Goal: Task Accomplishment & Management: Manage account settings

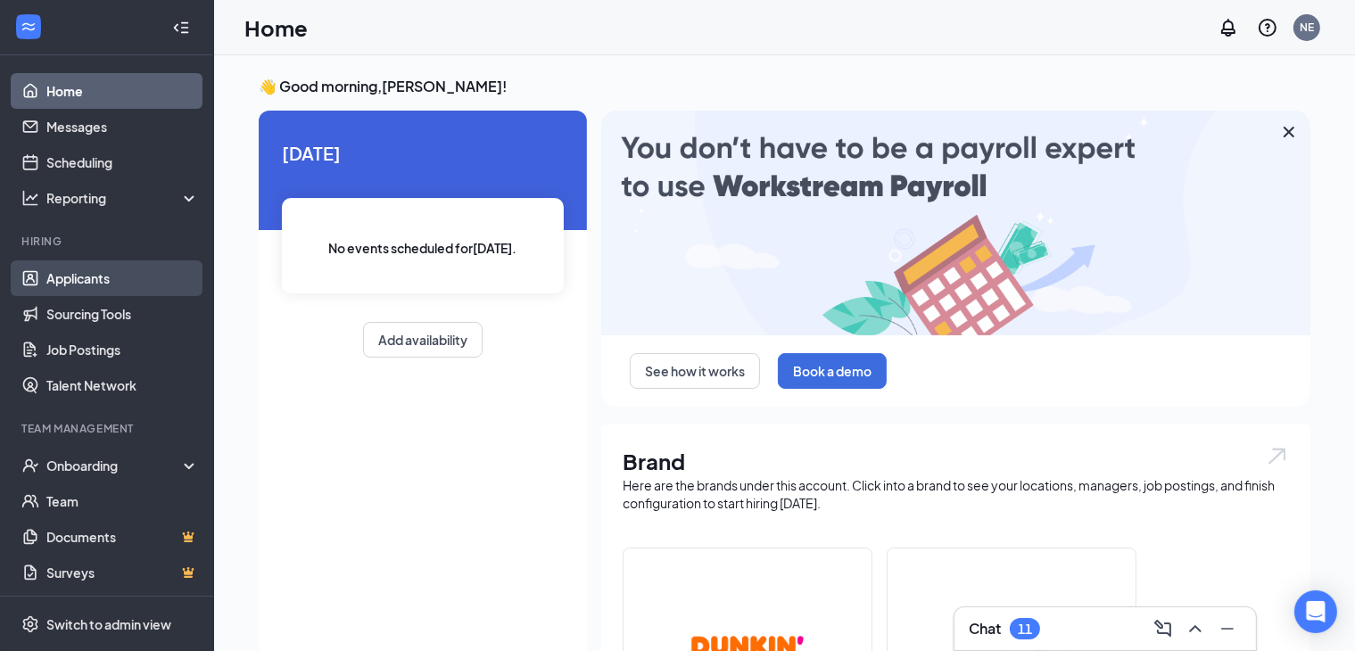
click at [101, 280] on link "Applicants" at bounding box center [122, 278] width 153 height 36
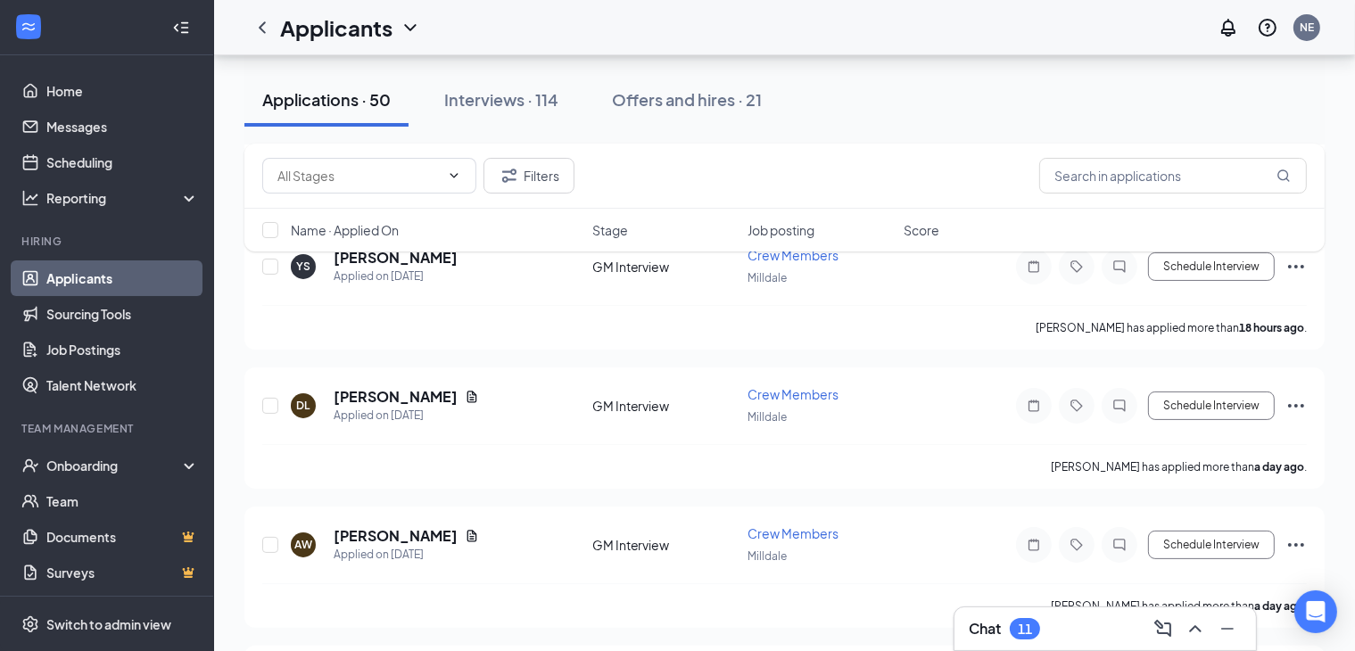
scroll to position [277, 0]
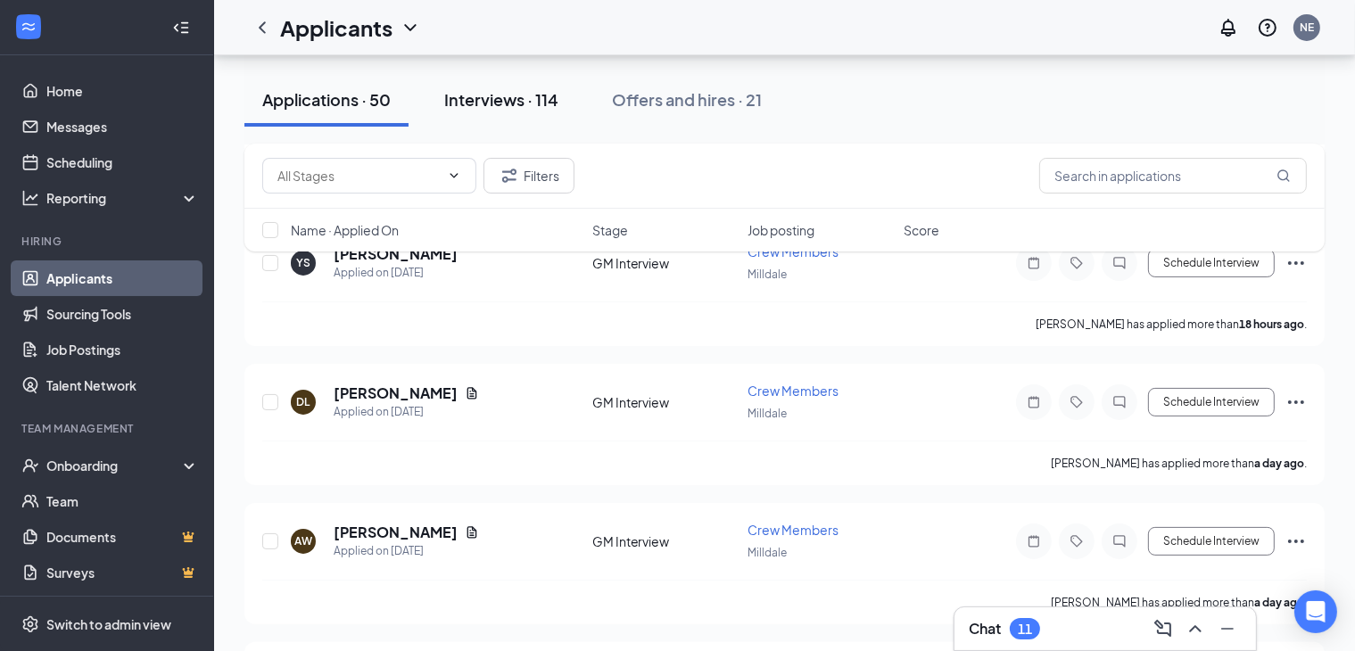
click at [513, 92] on div "Interviews · 114" at bounding box center [501, 99] width 114 height 22
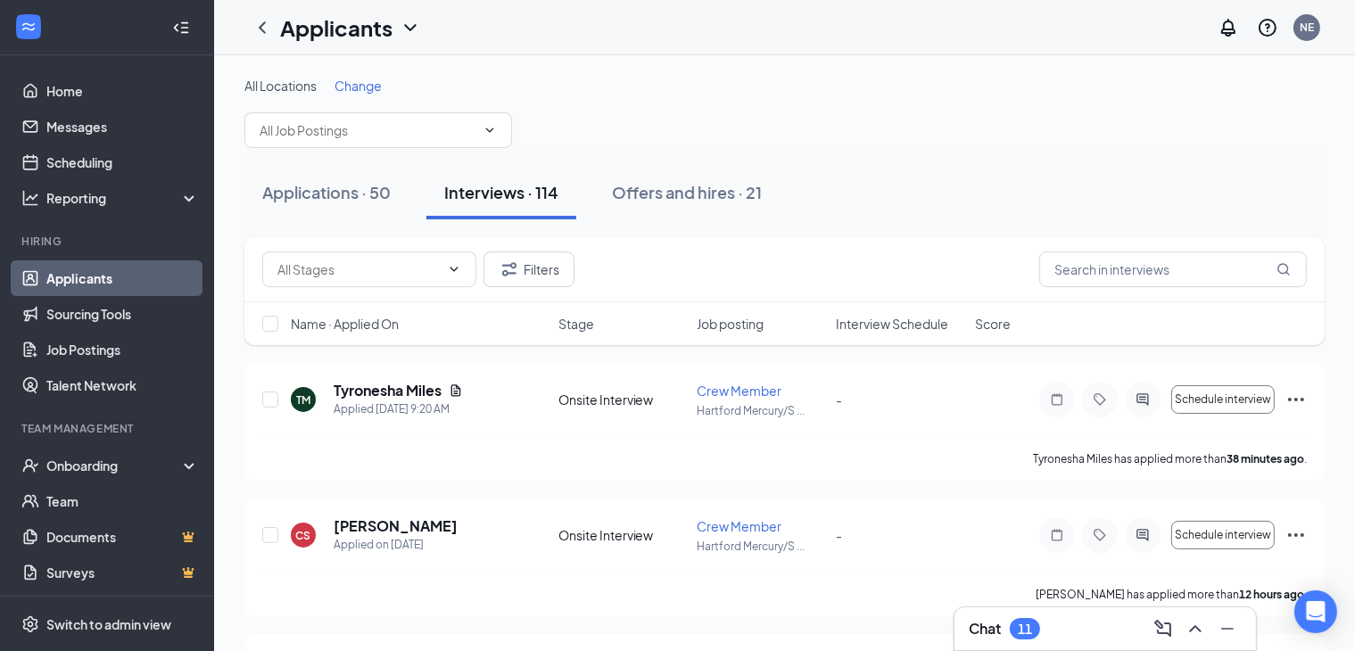
click at [469, 203] on button "Interviews · 114" at bounding box center [501, 193] width 150 height 54
click at [1106, 272] on input "text" at bounding box center [1173, 270] width 268 height 36
click at [687, 192] on div "Offers and hires · 21" at bounding box center [687, 192] width 150 height 22
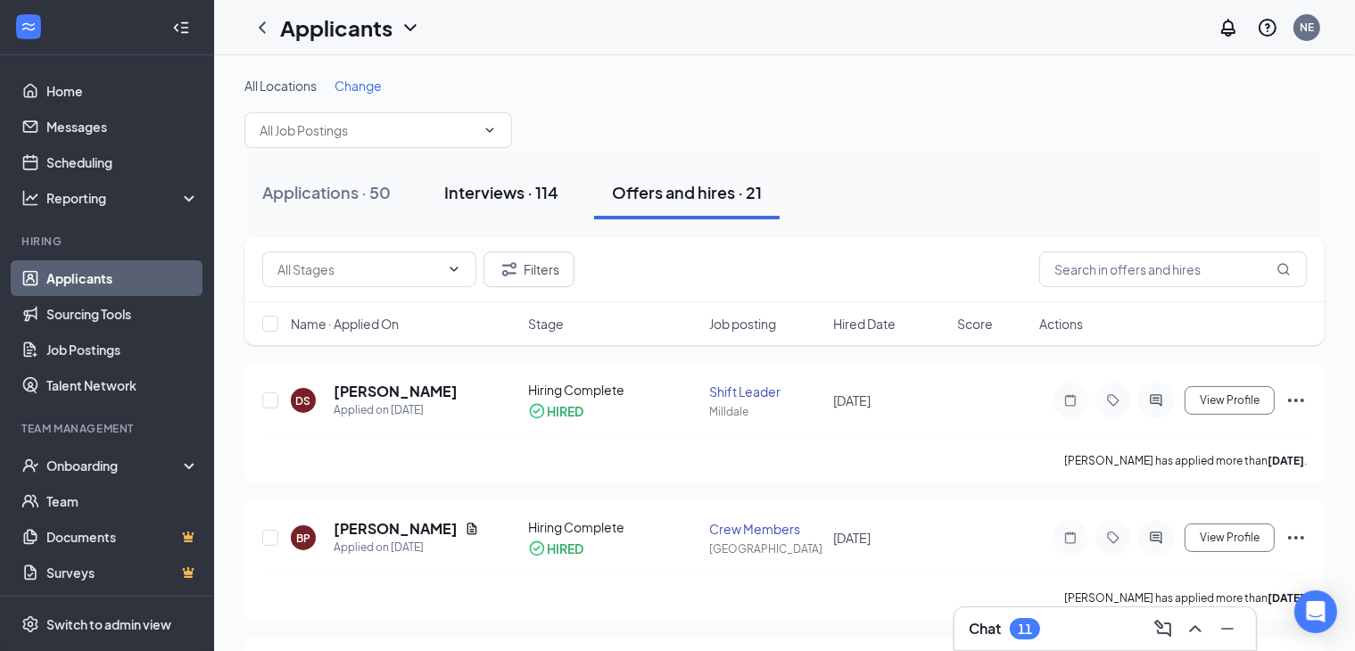
click at [521, 195] on div "Interviews · 114" at bounding box center [501, 192] width 114 height 22
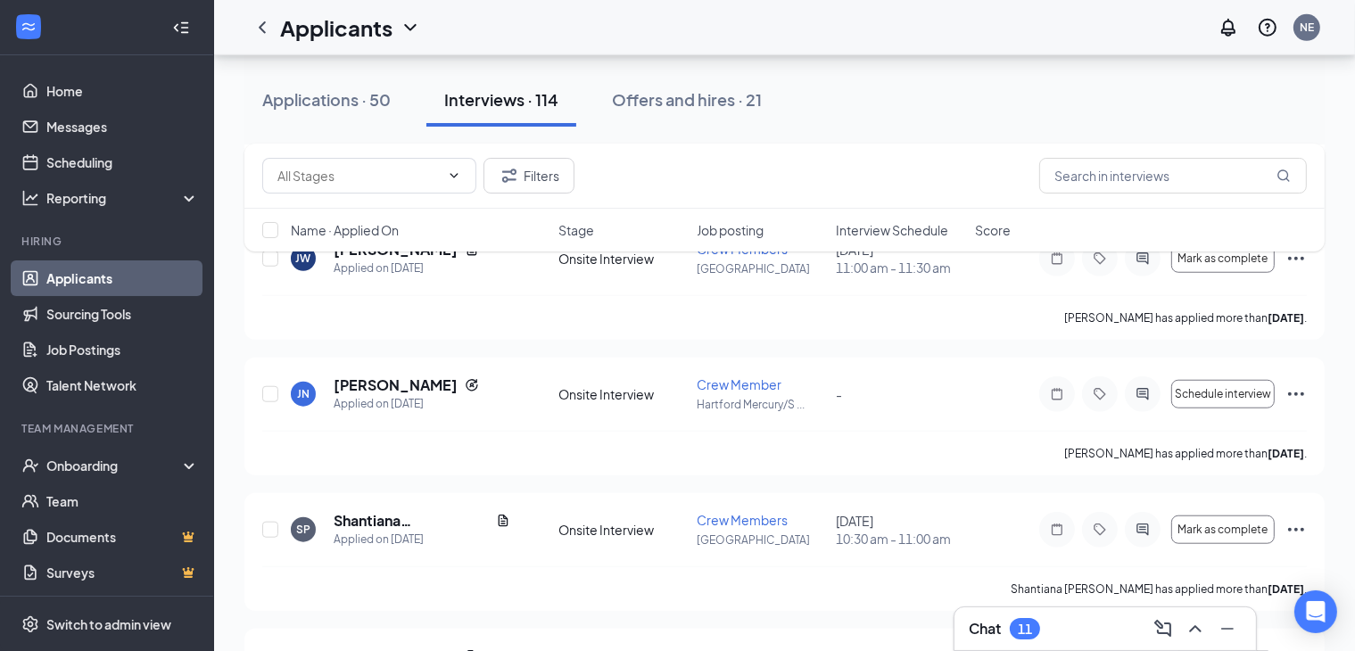
scroll to position [1511, 0]
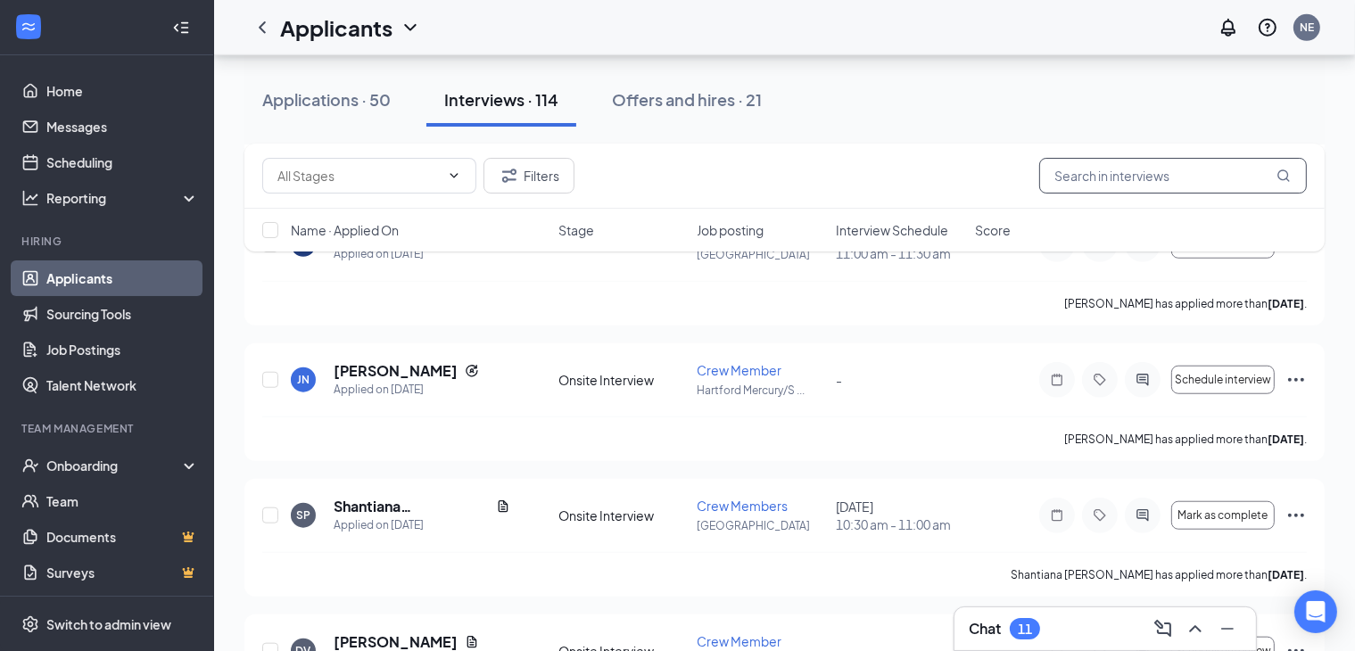
click at [1143, 182] on input "text" at bounding box center [1173, 176] width 268 height 36
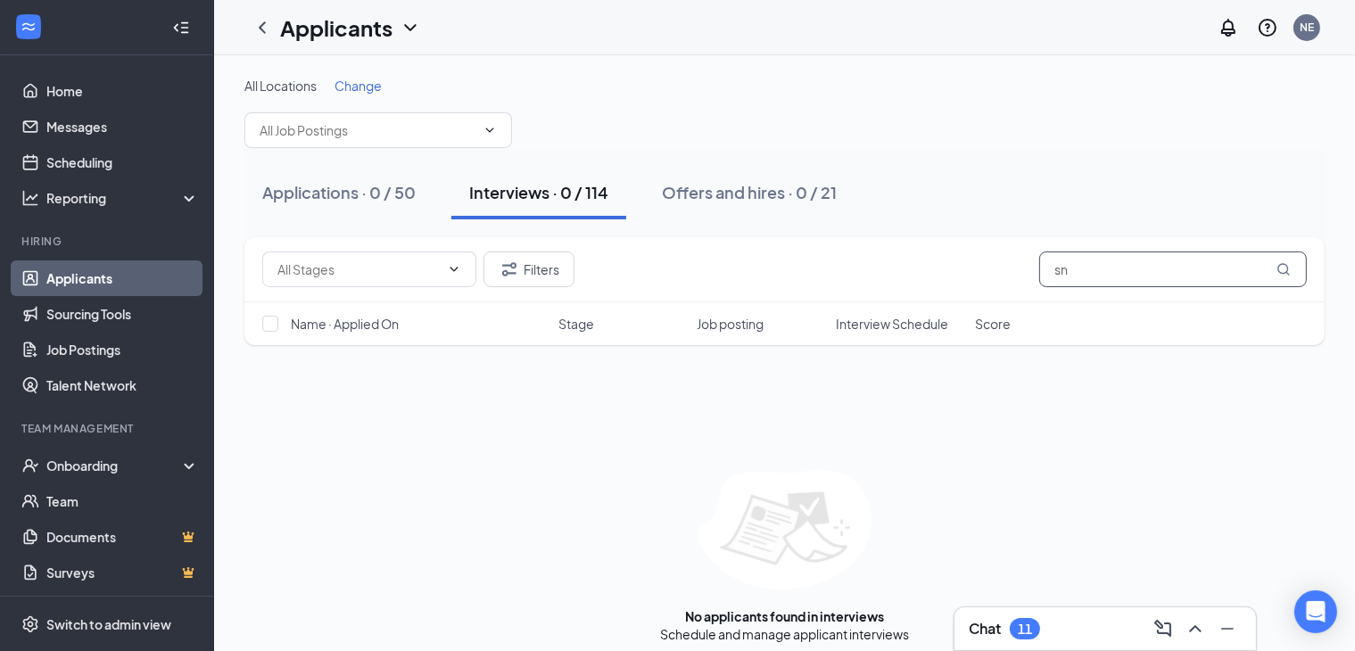
type input "s"
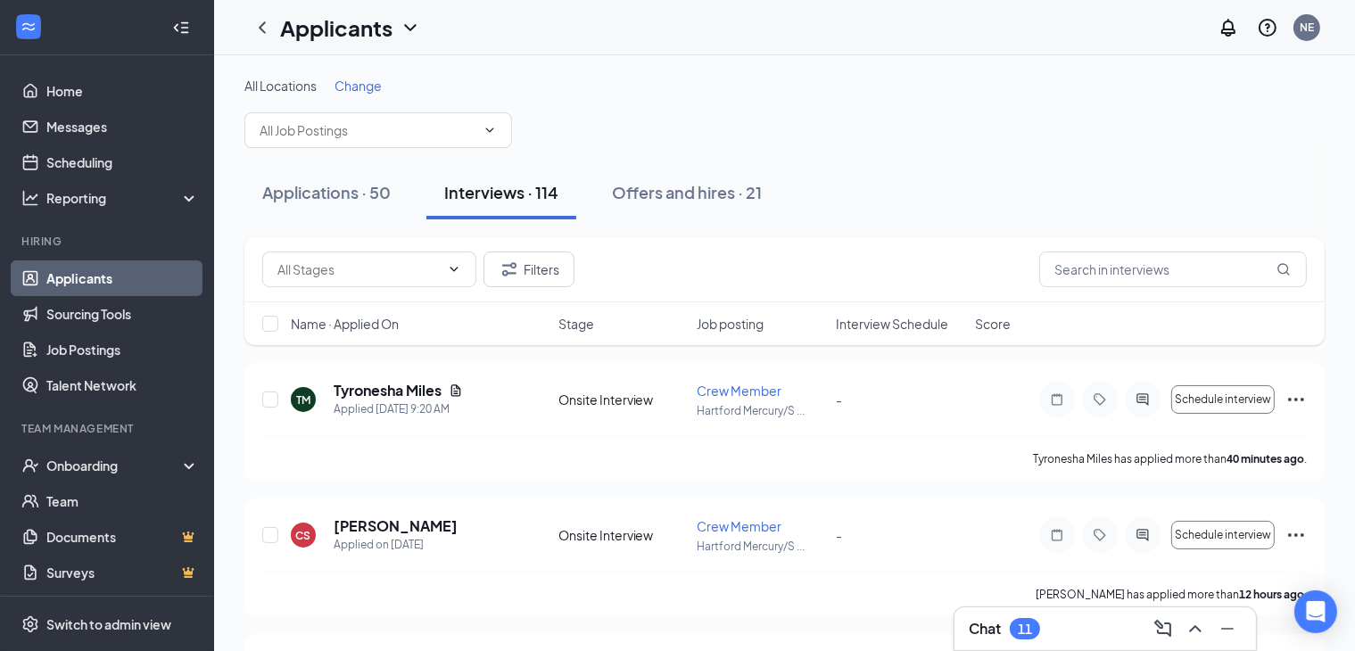
click at [84, 279] on link "Applicants" at bounding box center [122, 278] width 153 height 36
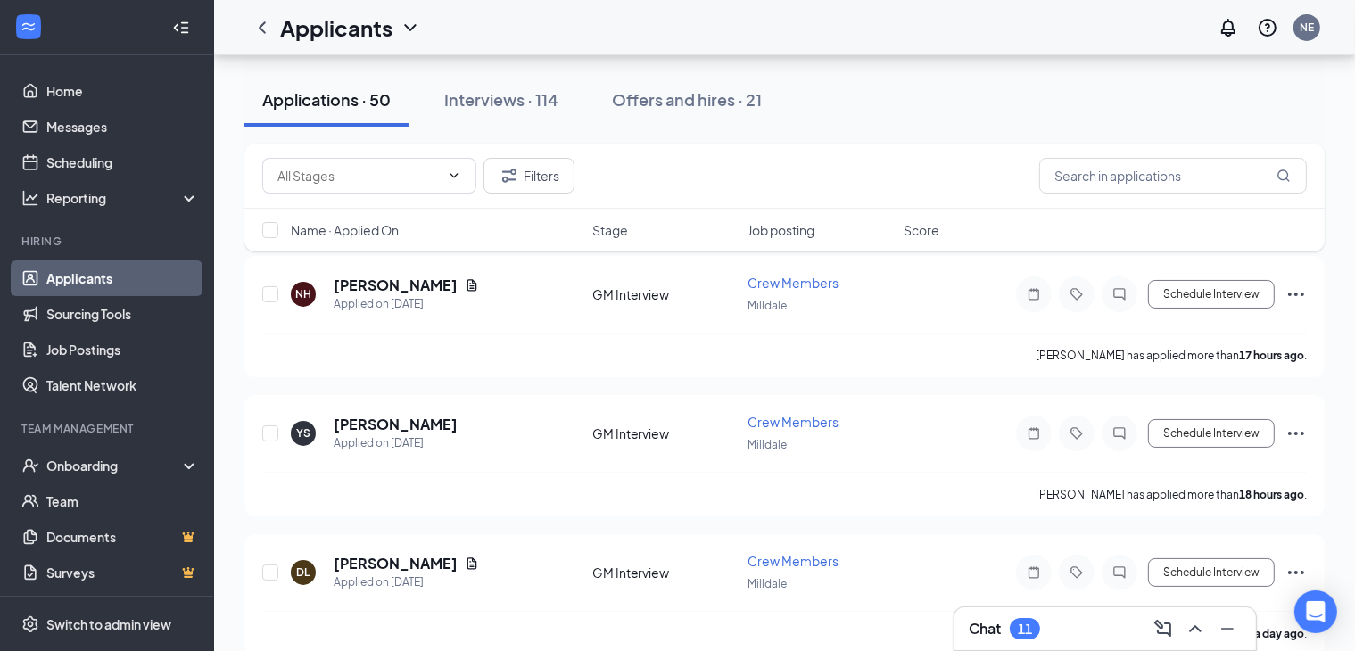
scroll to position [93, 0]
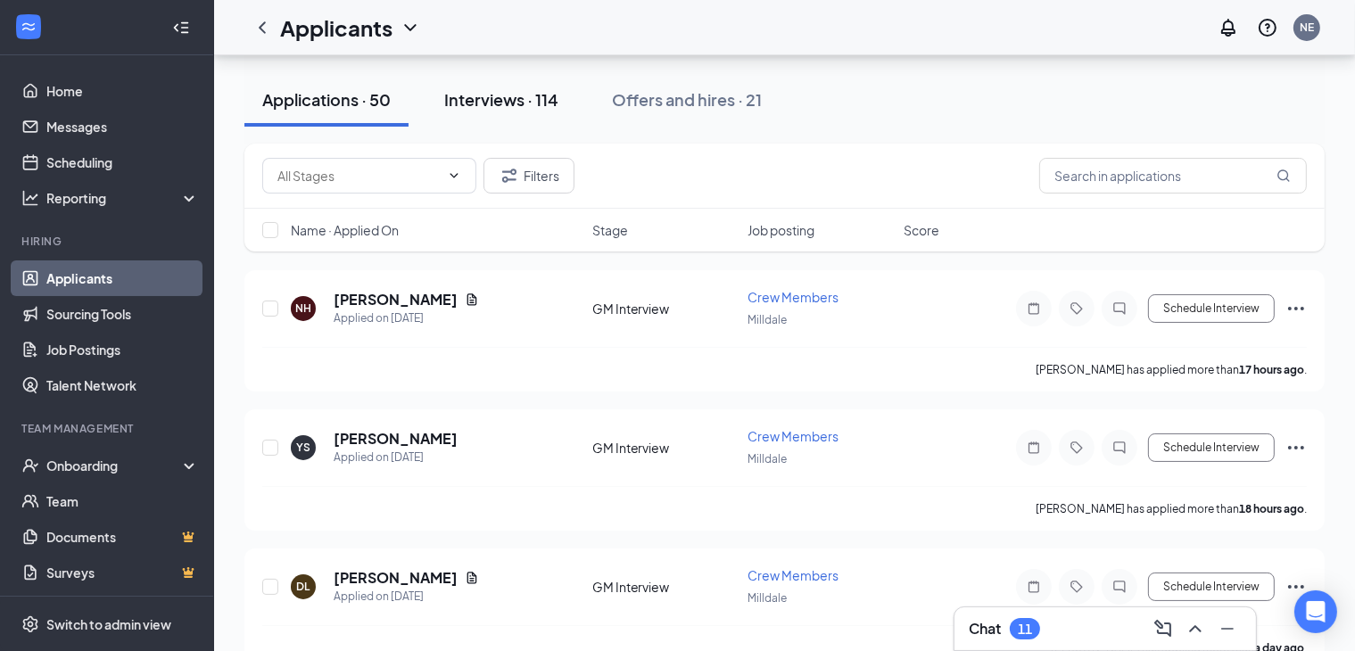
click at [518, 106] on div "Interviews · 114" at bounding box center [501, 99] width 114 height 22
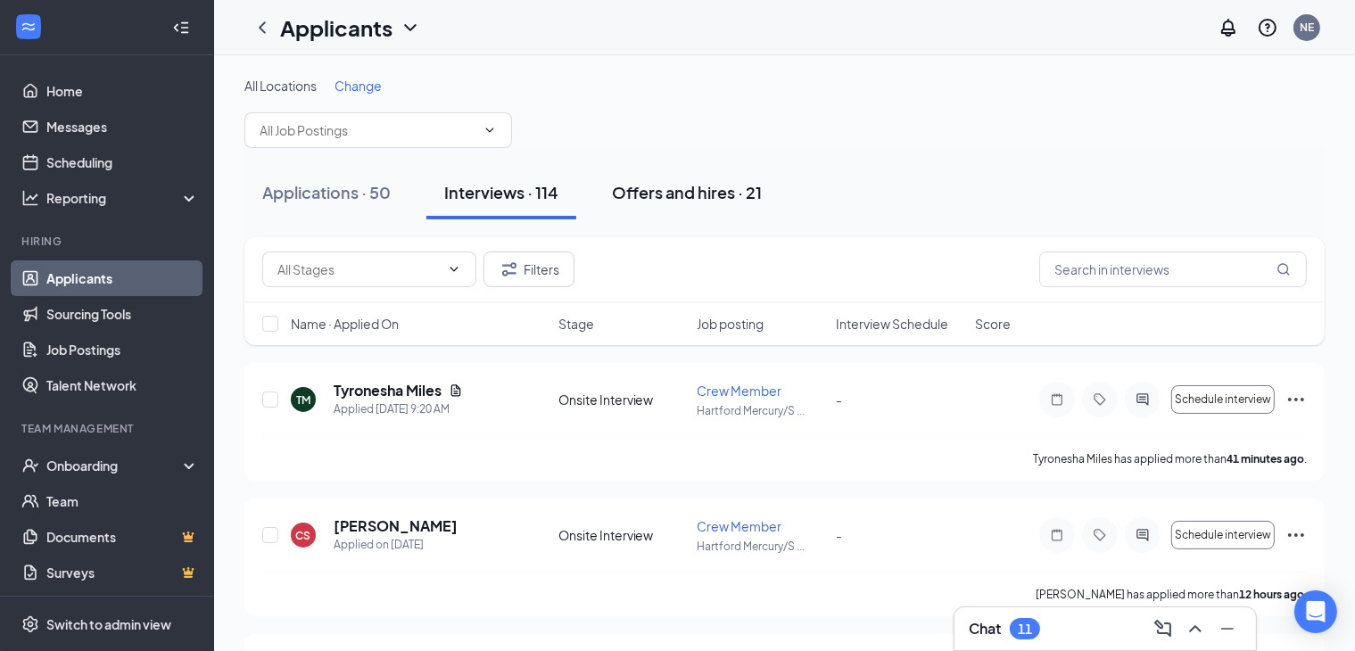
click at [699, 194] on div "Offers and hires · 21" at bounding box center [687, 192] width 150 height 22
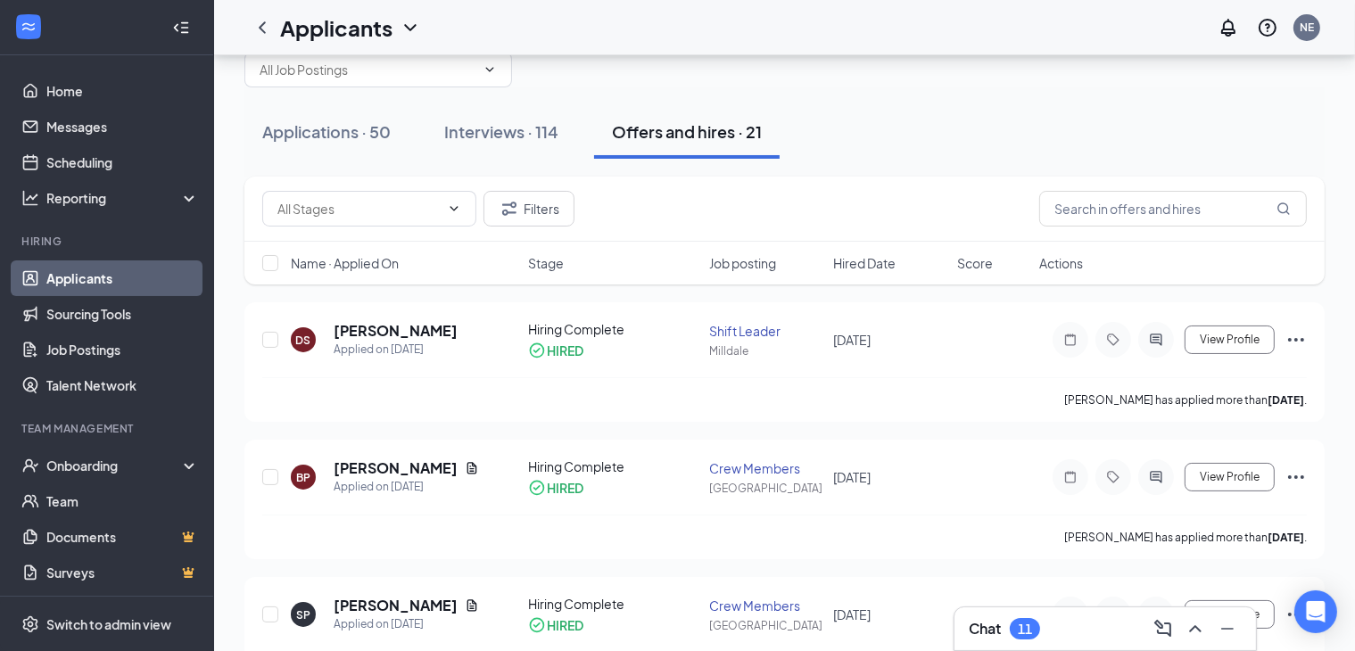
scroll to position [43, 0]
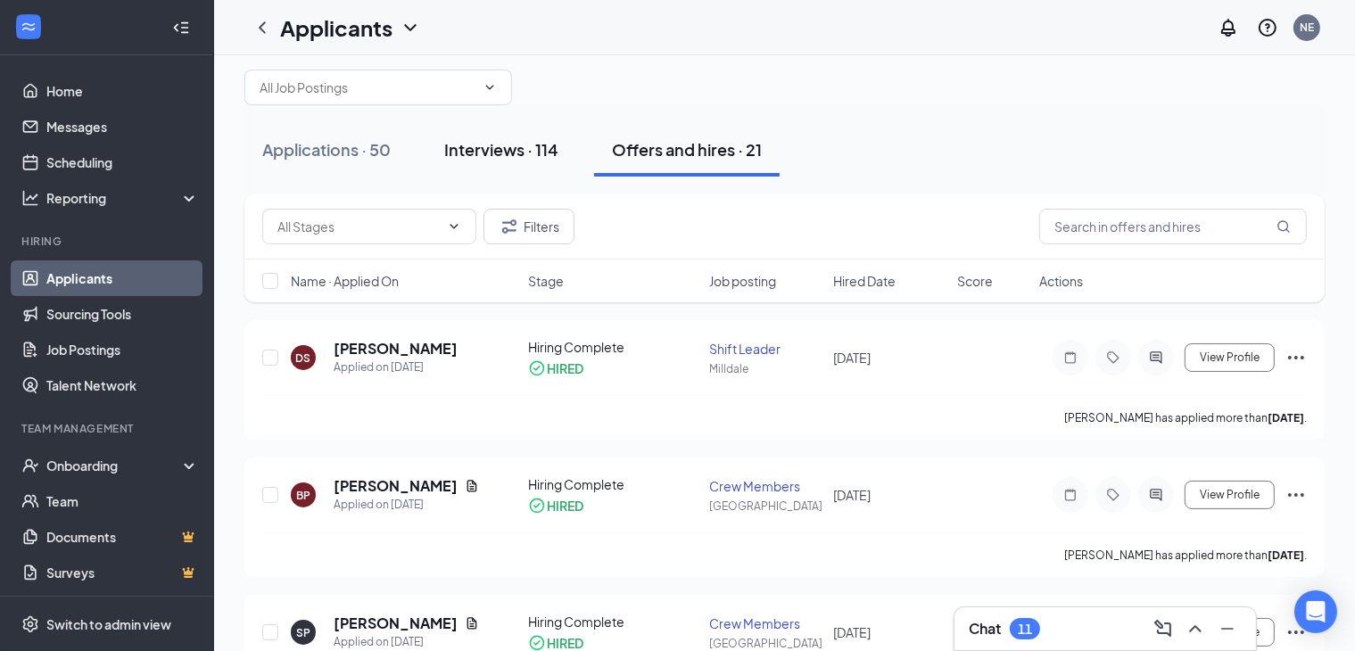
click at [492, 160] on button "Interviews · 114" at bounding box center [501, 150] width 150 height 54
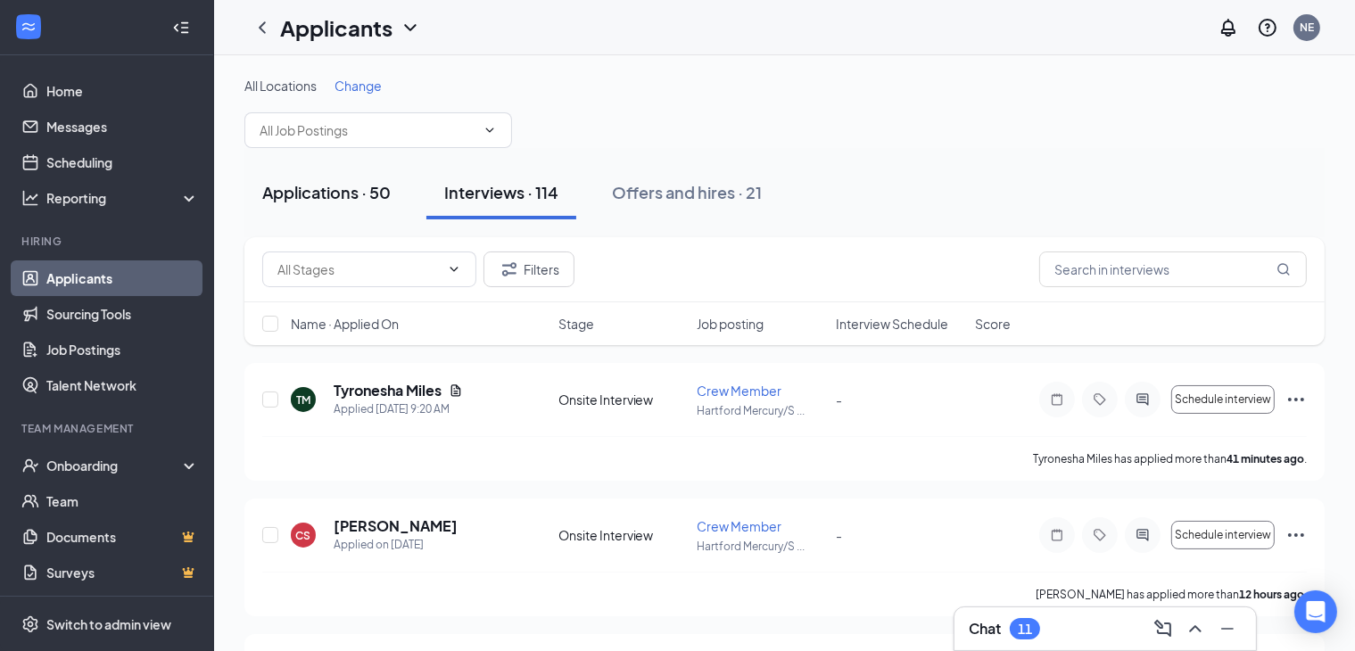
click at [340, 194] on div "Applications · 50" at bounding box center [326, 192] width 128 height 22
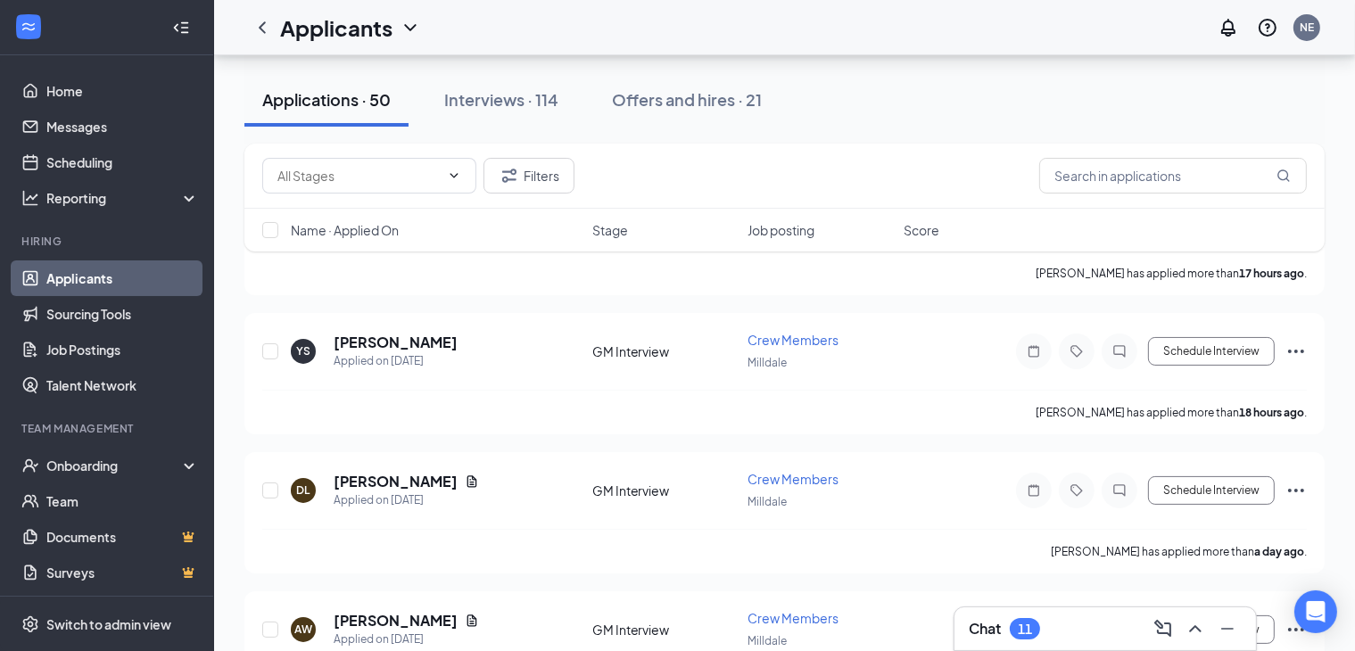
scroll to position [6, 0]
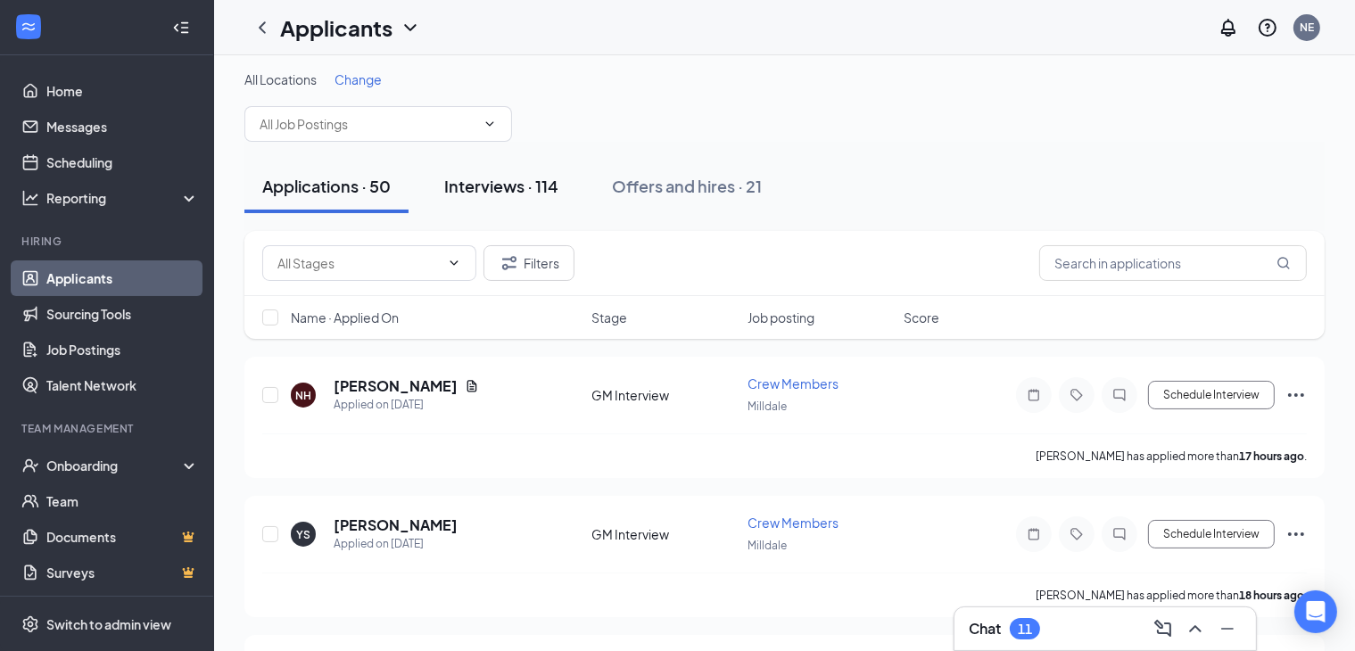
click at [513, 188] on div "Interviews · 114" at bounding box center [501, 186] width 114 height 22
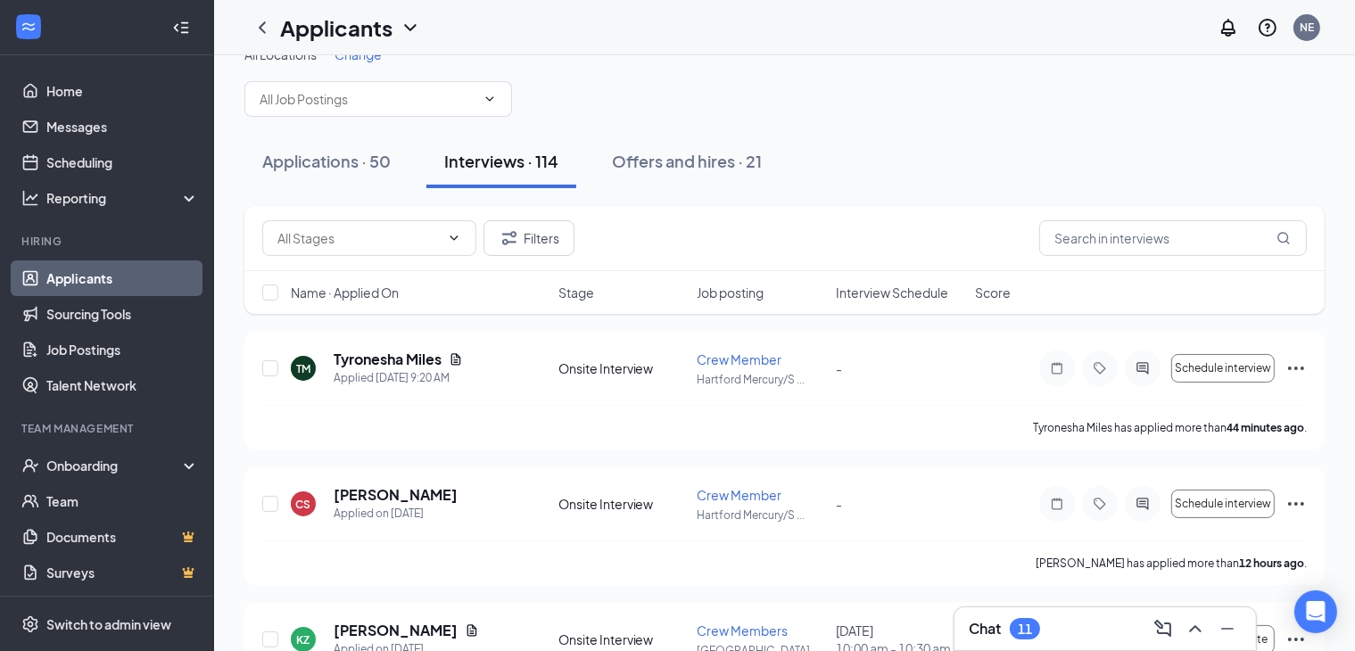
scroll to position [24, 0]
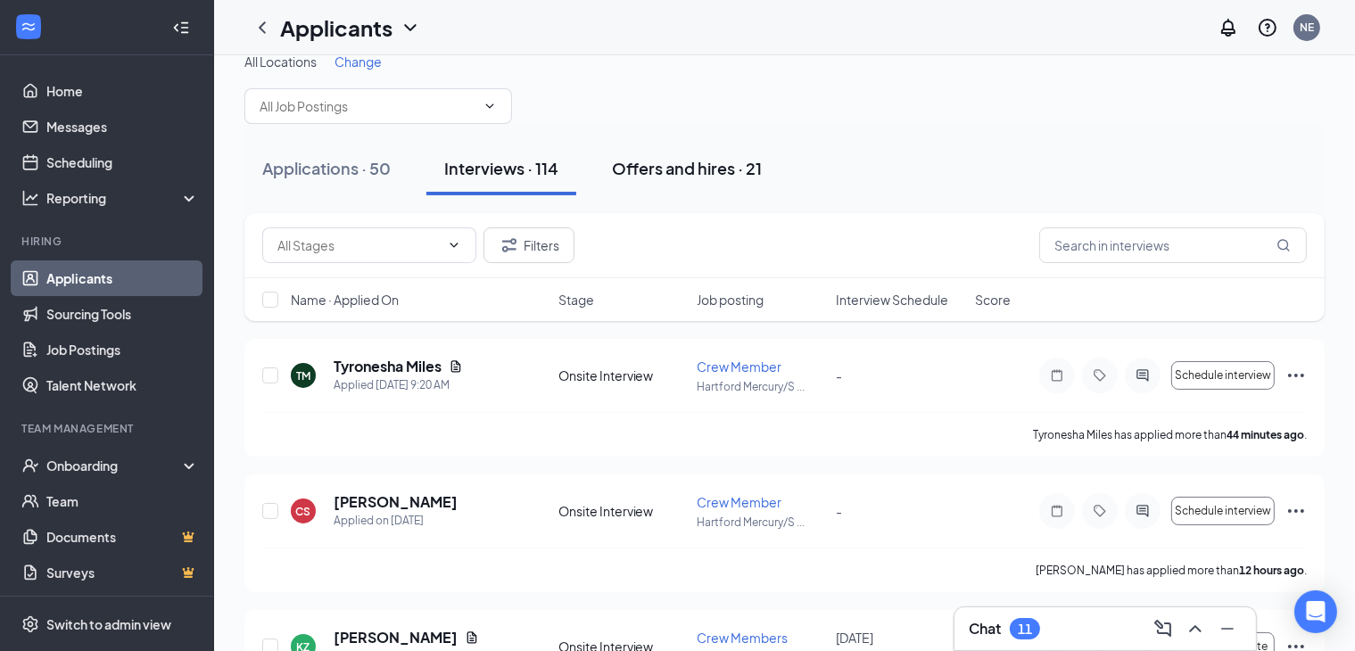
click at [681, 170] on div "Offers and hires · 21" at bounding box center [687, 168] width 150 height 22
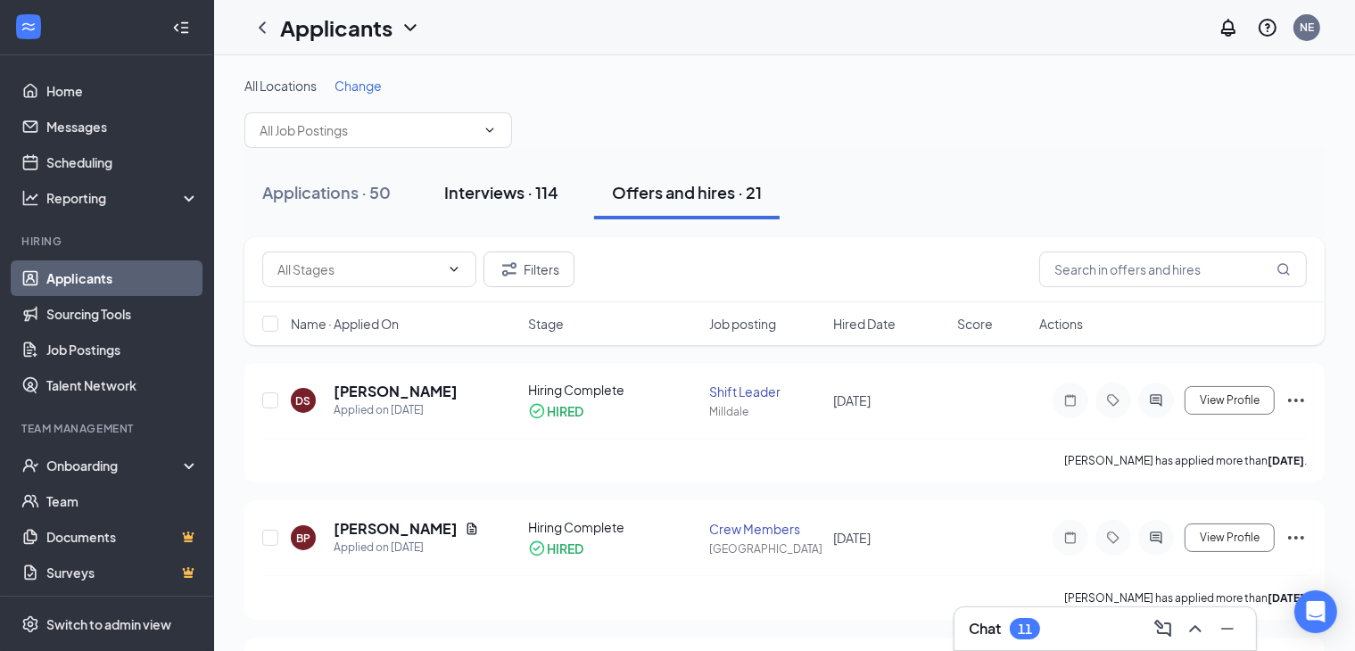
click at [521, 202] on div "Interviews · 114" at bounding box center [501, 192] width 114 height 22
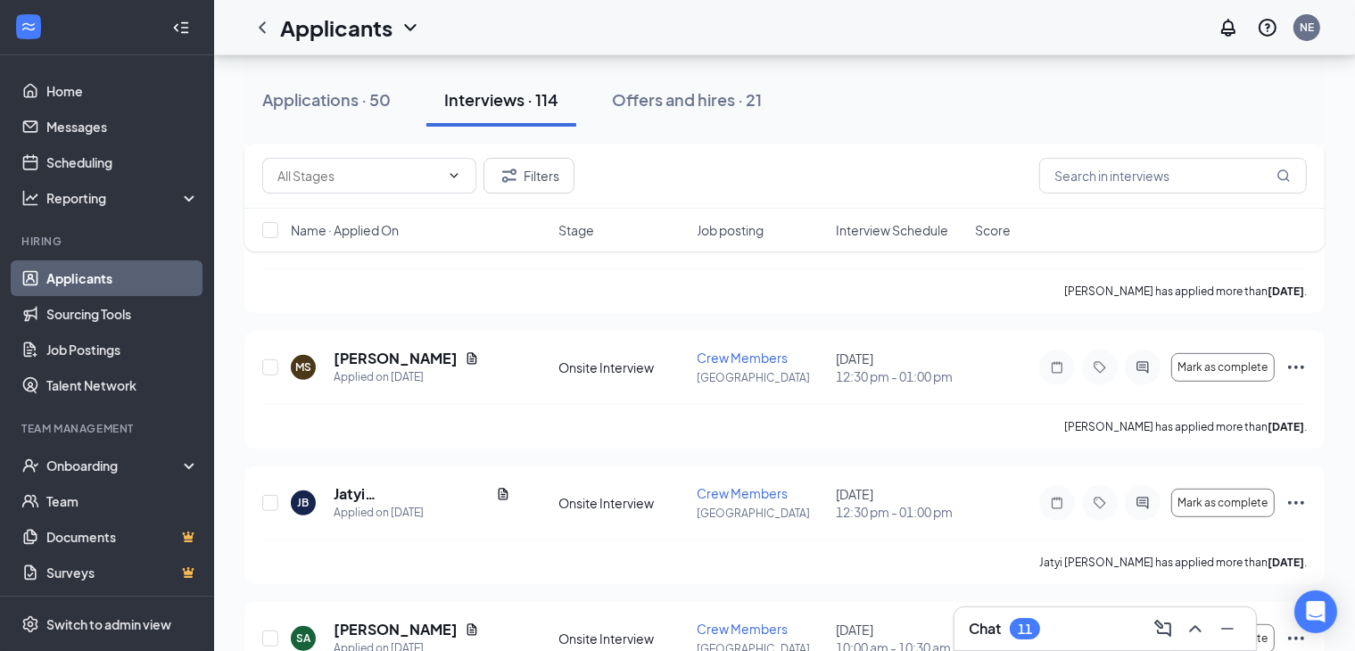
scroll to position [717, 0]
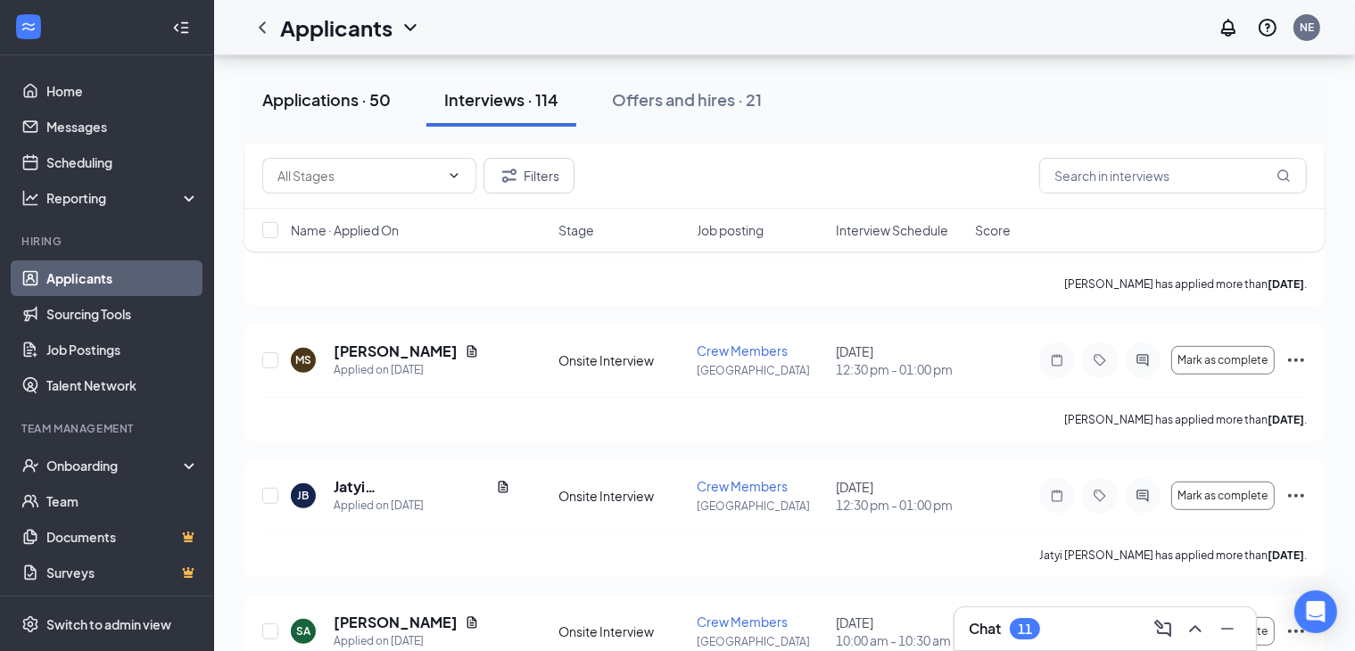
click at [296, 101] on div "Applications · 50" at bounding box center [326, 99] width 128 height 22
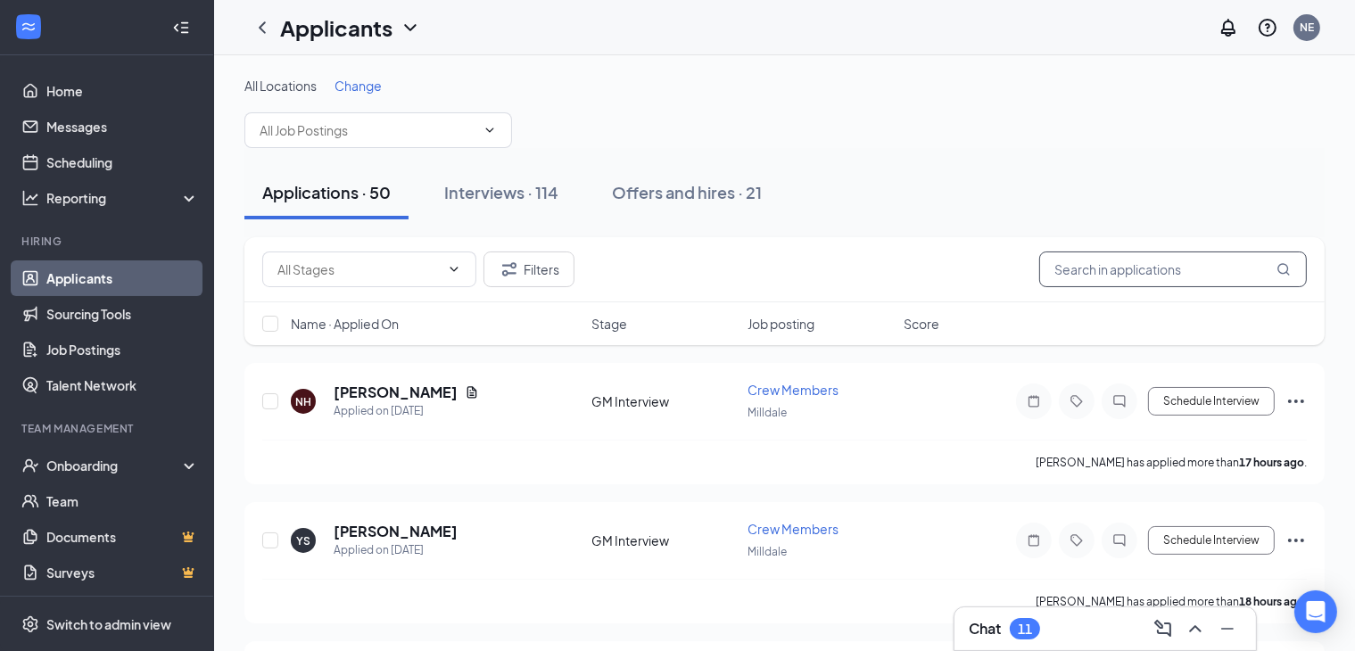
click at [1093, 272] on input "text" at bounding box center [1173, 270] width 268 height 36
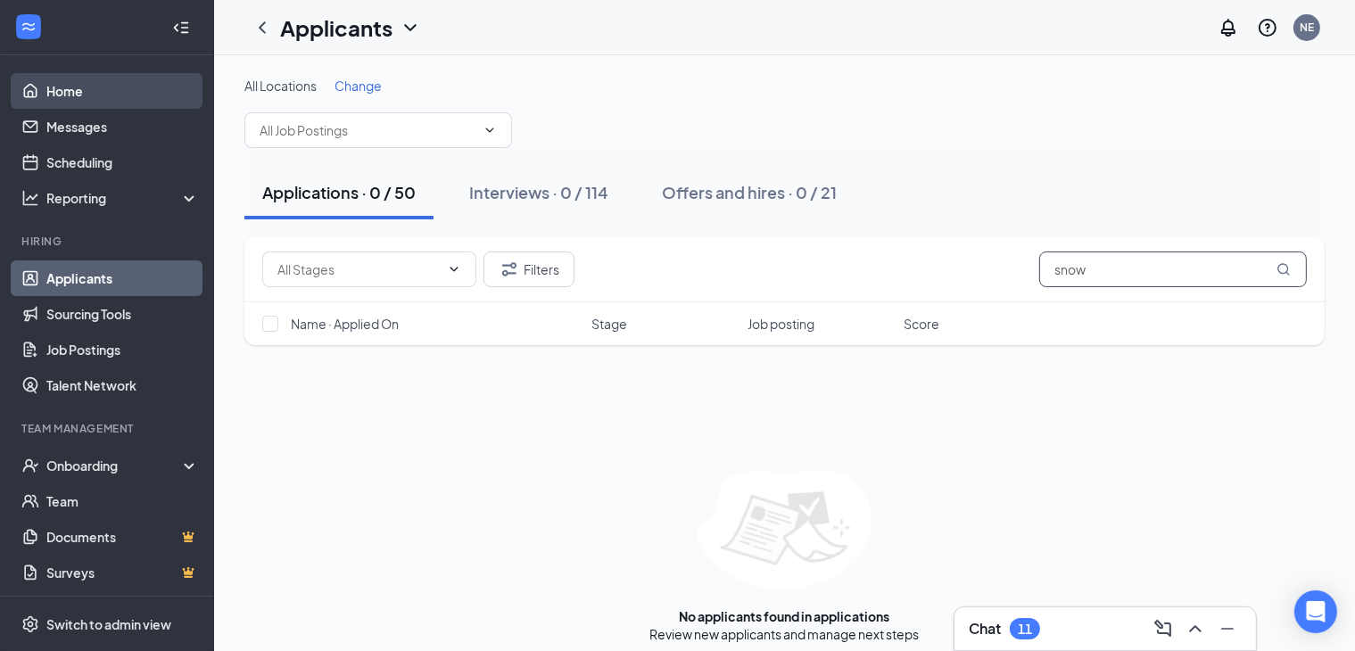
type input "snow"
click at [65, 95] on link "Home" at bounding box center [122, 91] width 153 height 36
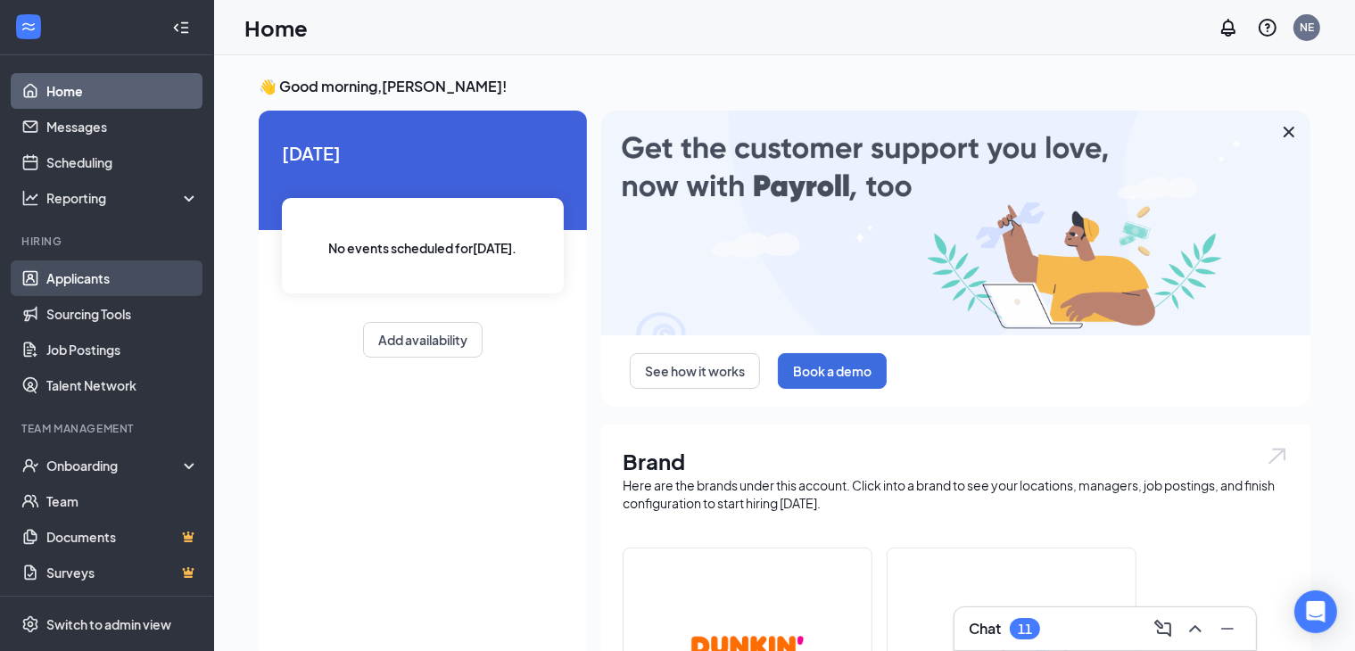
click at [90, 272] on link "Applicants" at bounding box center [122, 278] width 153 height 36
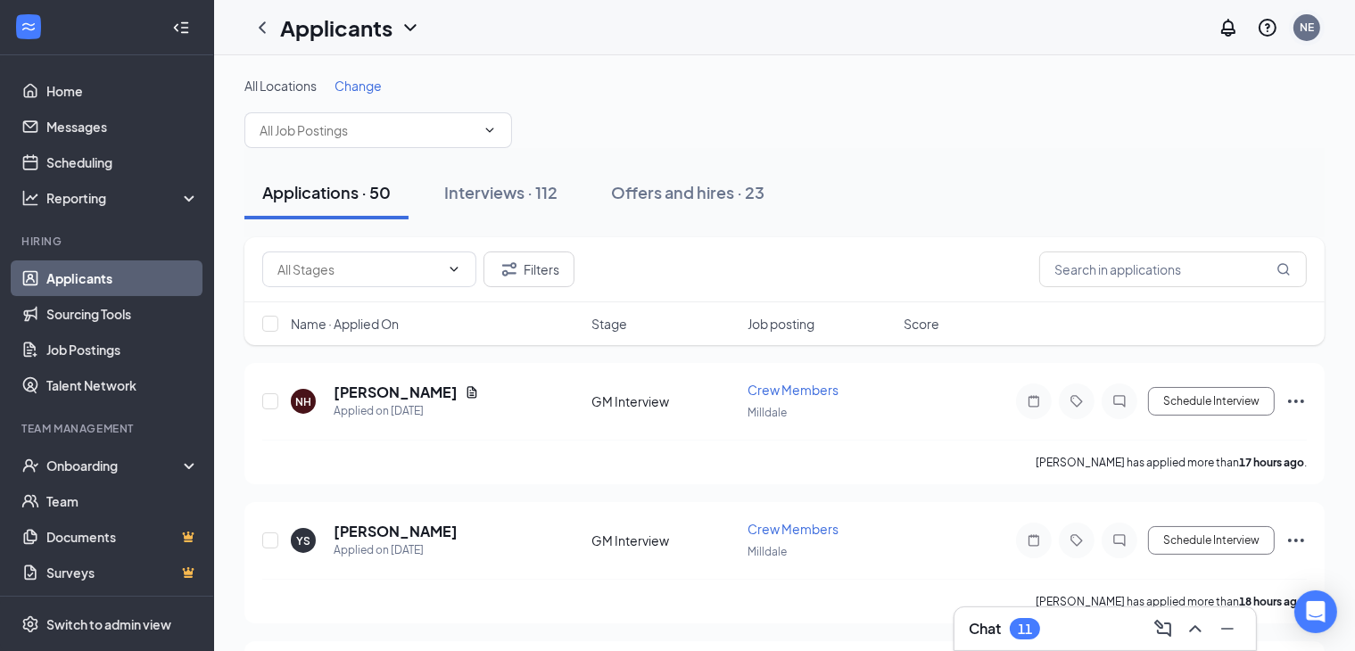
click at [1313, 29] on div "NE" at bounding box center [1307, 27] width 14 height 15
click at [1037, 84] on div "All Locations Change" at bounding box center [784, 86] width 1080 height 18
click at [75, 92] on link "Home" at bounding box center [122, 91] width 153 height 36
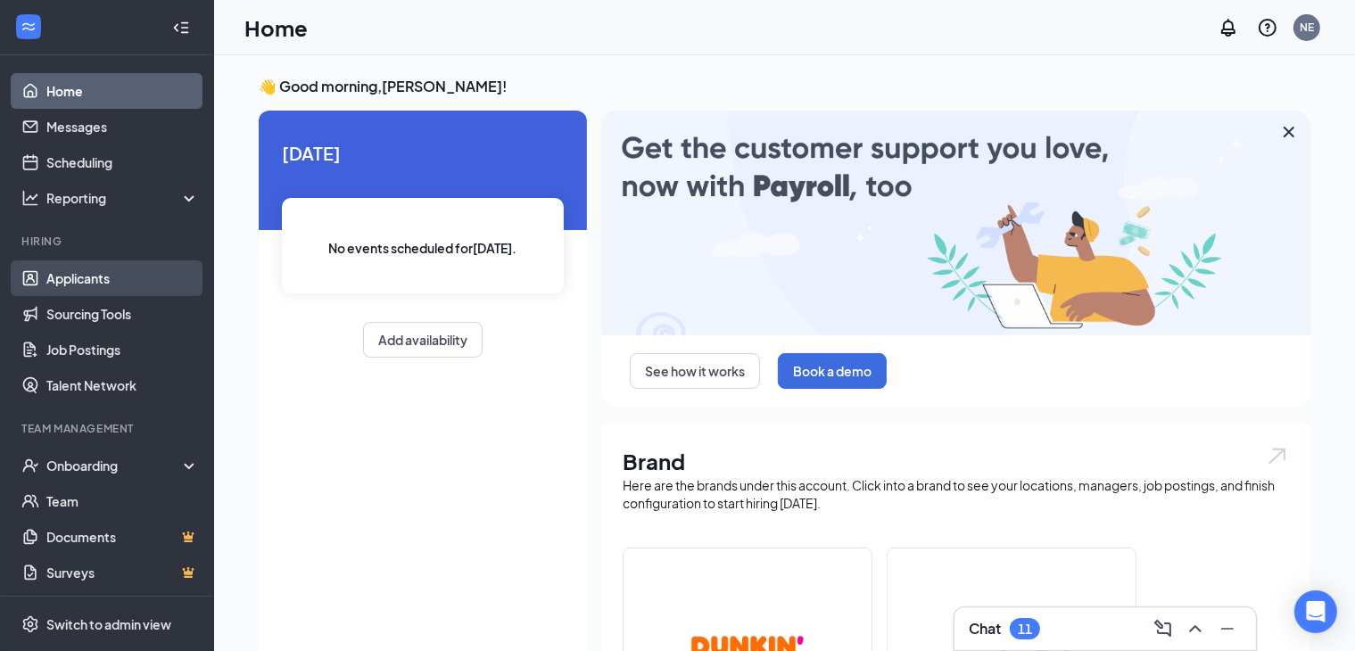
click at [97, 275] on link "Applicants" at bounding box center [122, 278] width 153 height 36
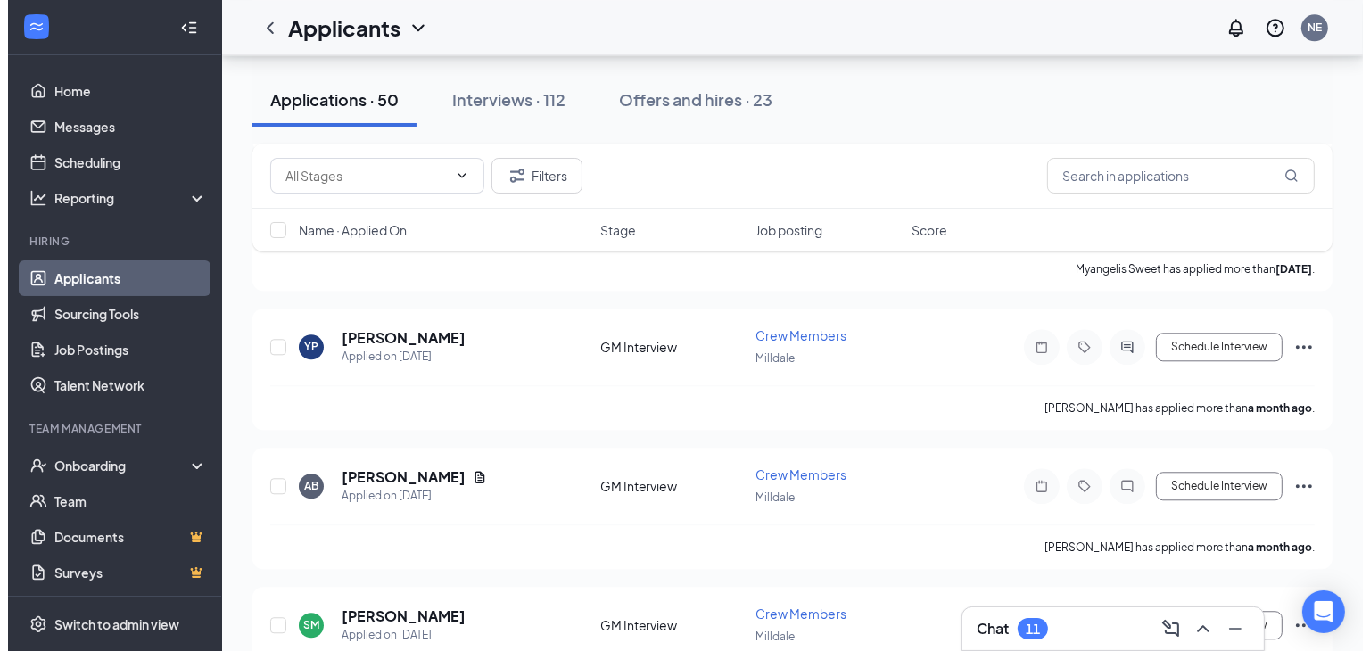
scroll to position [4396, 0]
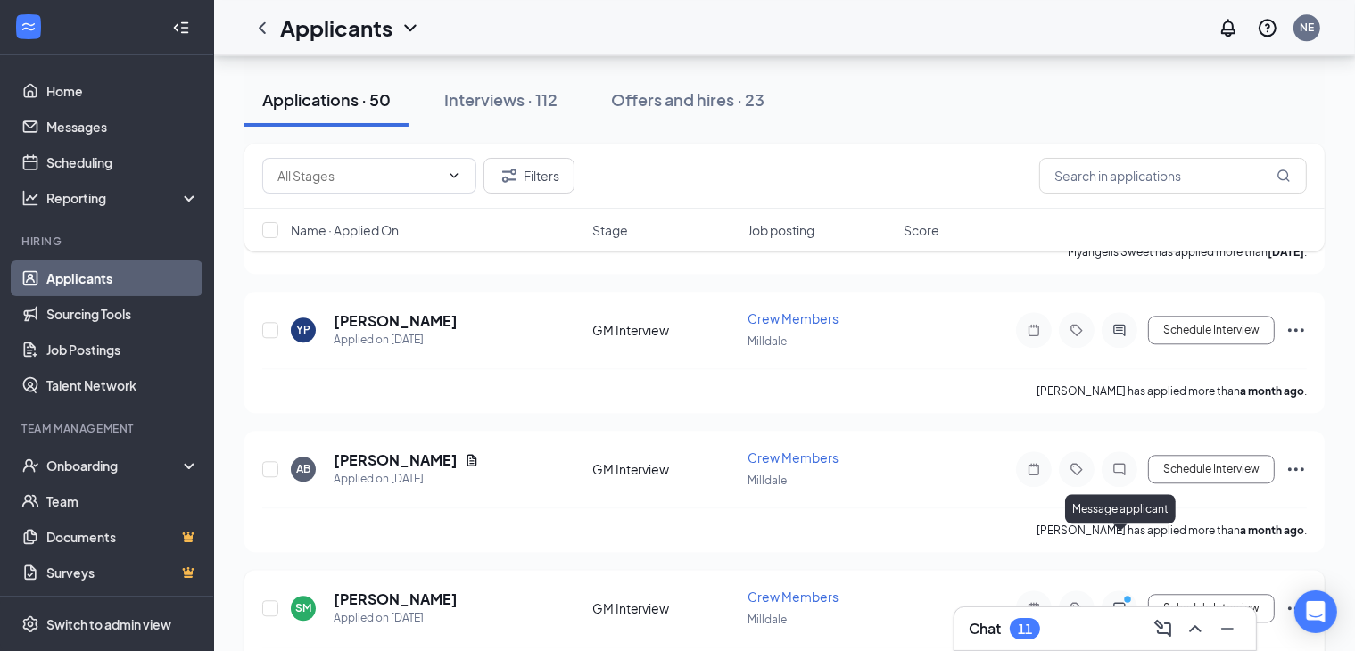
click at [1131, 594] on icon "PrimaryDot" at bounding box center [1130, 601] width 21 height 14
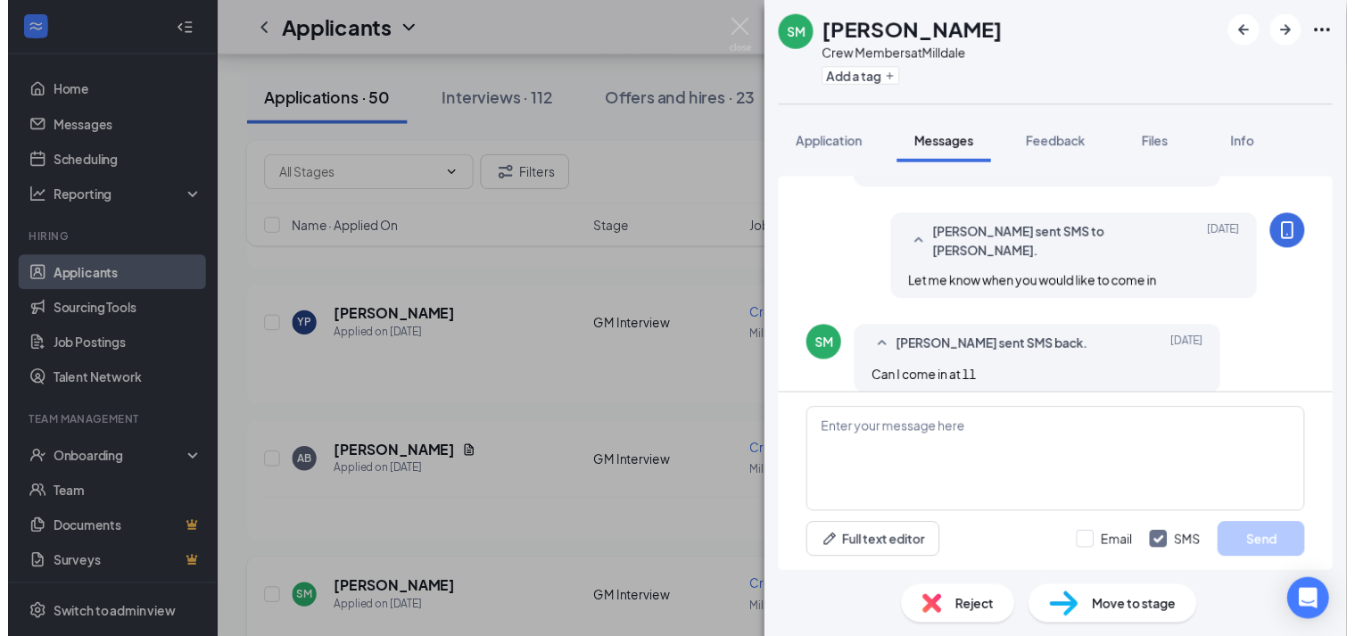
scroll to position [905, 0]
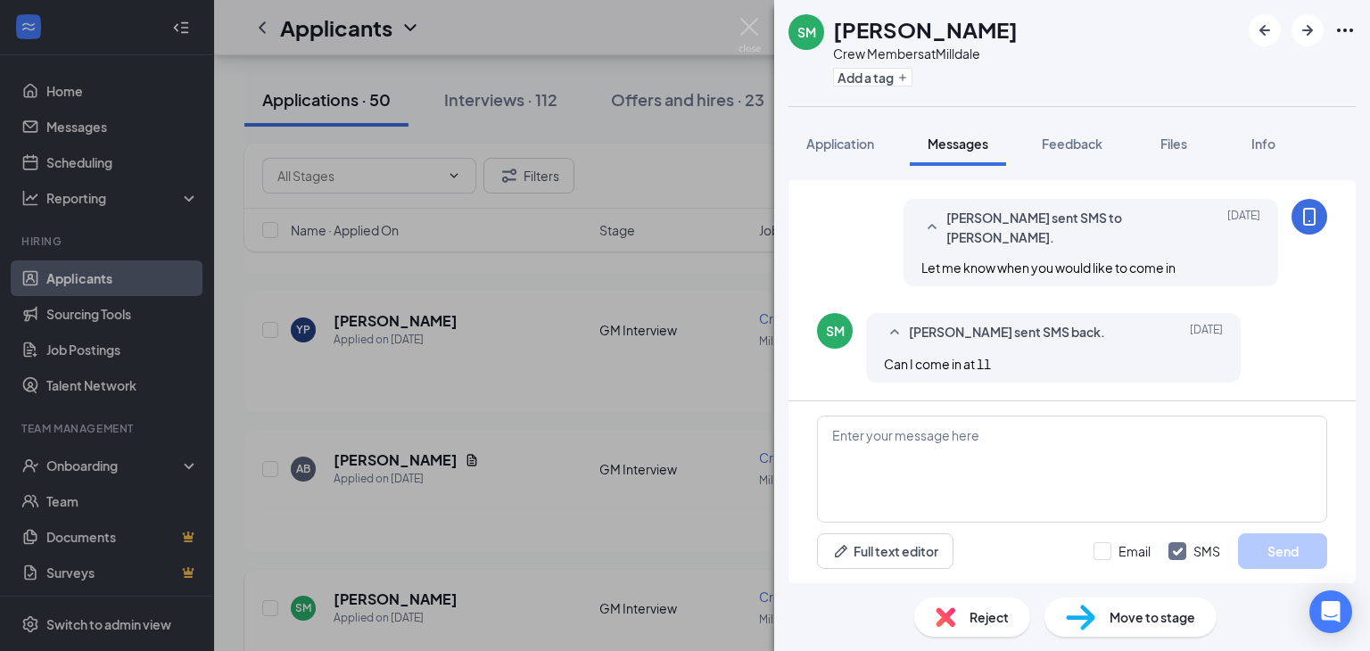
click at [664, 72] on div "SM [PERSON_NAME] Crew Members at Milldale Add a tag Application Messages Feedba…" at bounding box center [685, 325] width 1370 height 651
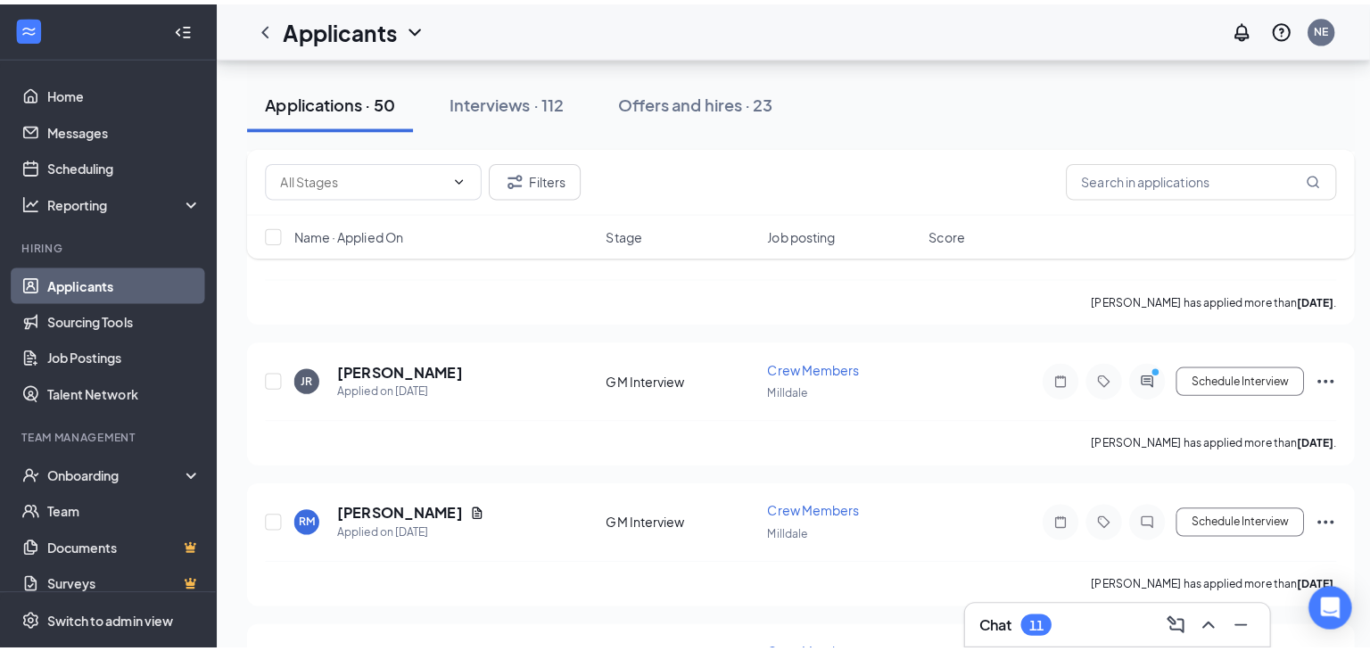
scroll to position [3711, 0]
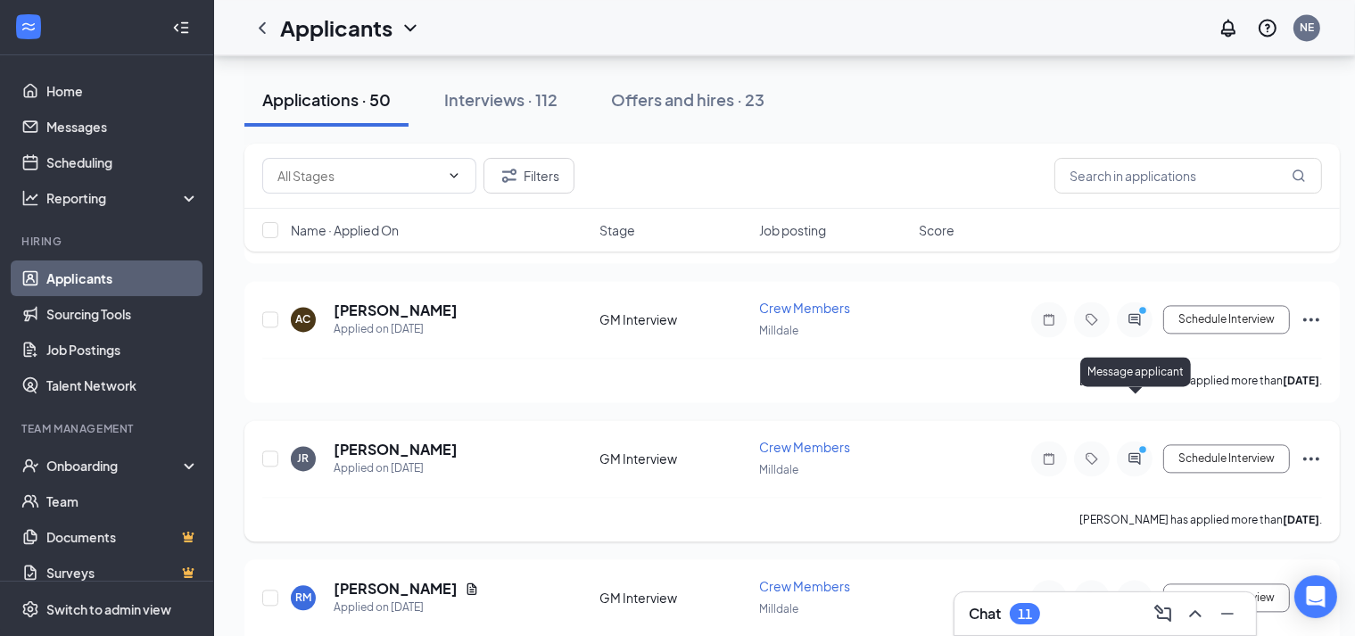
click at [1140, 444] on icon "PrimaryDot" at bounding box center [1145, 451] width 21 height 14
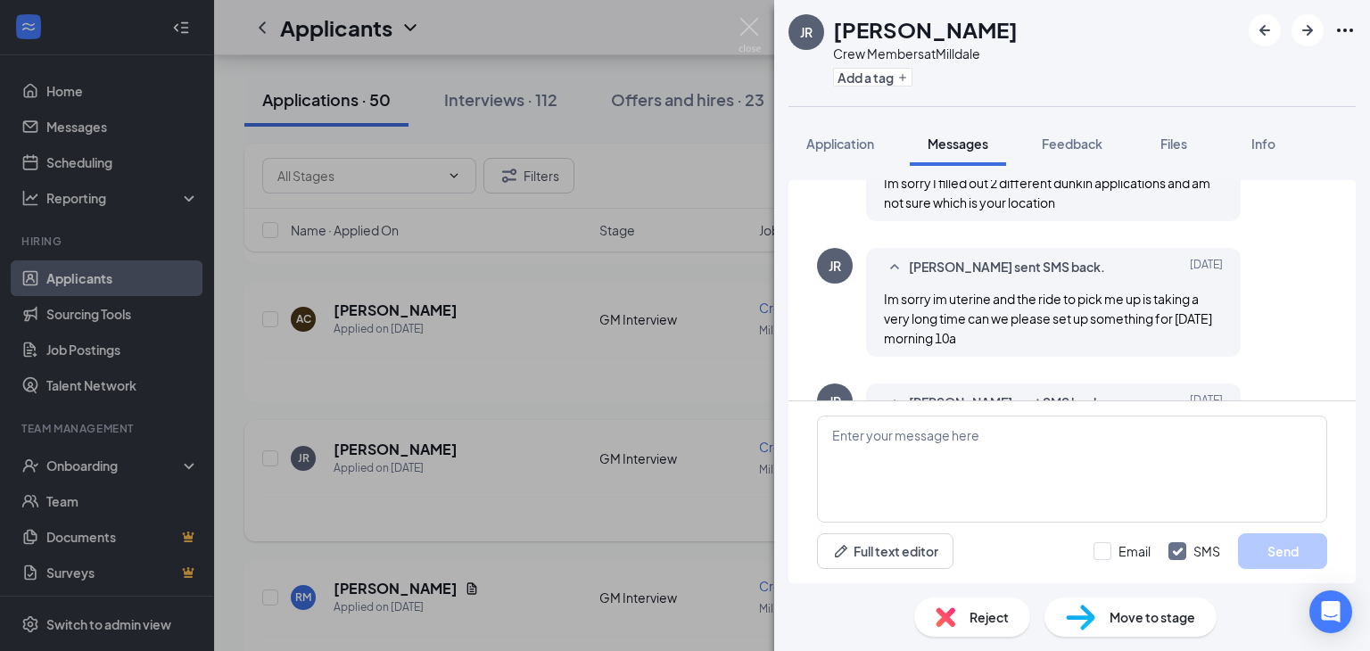
scroll to position [973, 0]
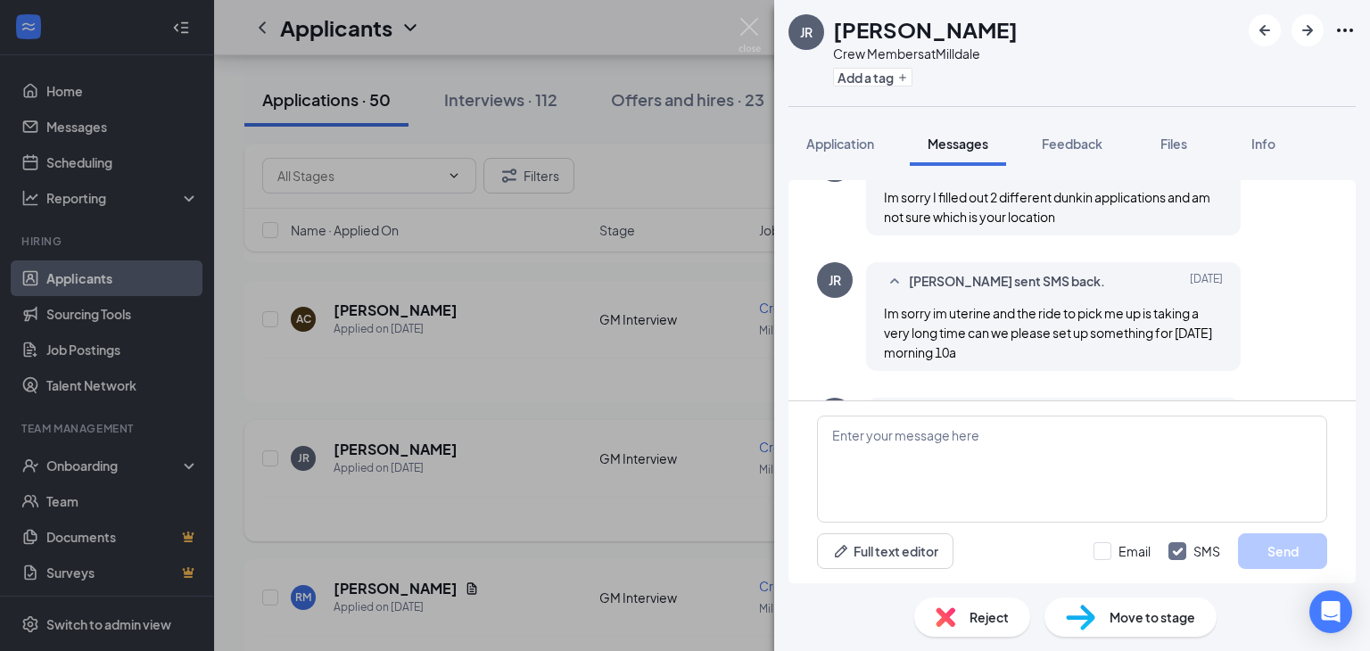
scroll to position [839, 0]
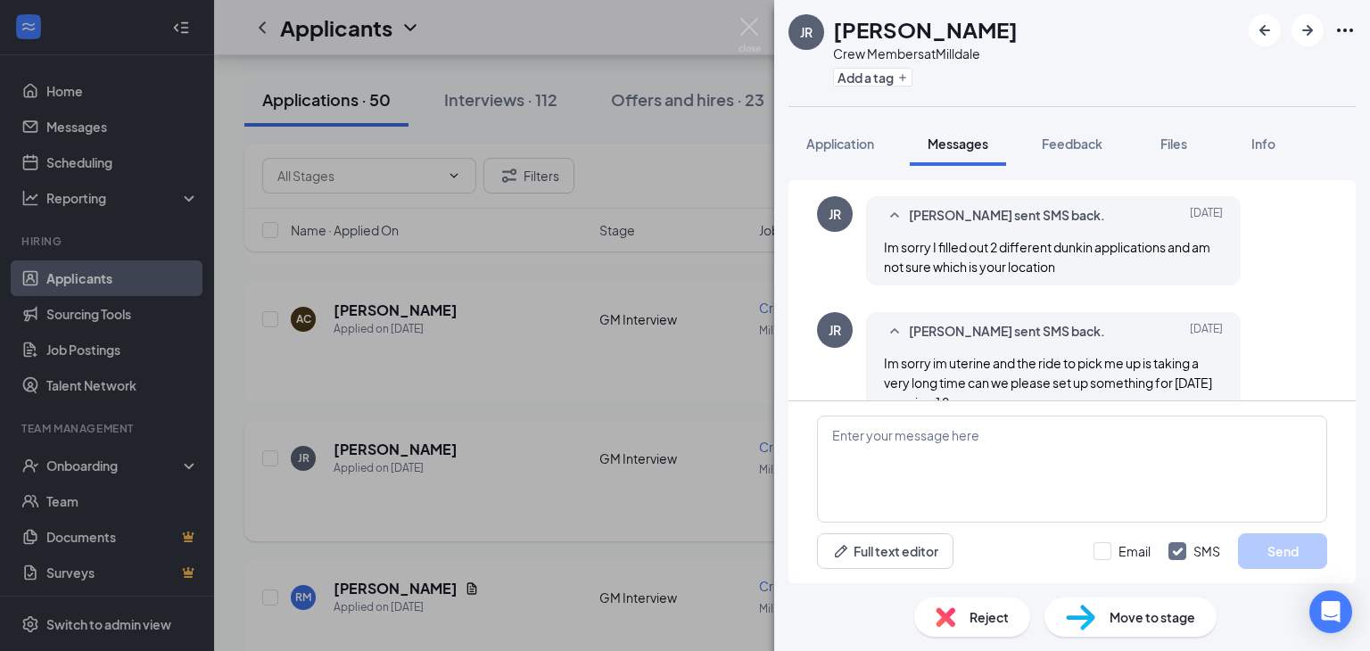
click at [708, 178] on div "JR [PERSON_NAME] Crew Members at Milldale Add a tag Application Messages Feedba…" at bounding box center [685, 325] width 1370 height 651
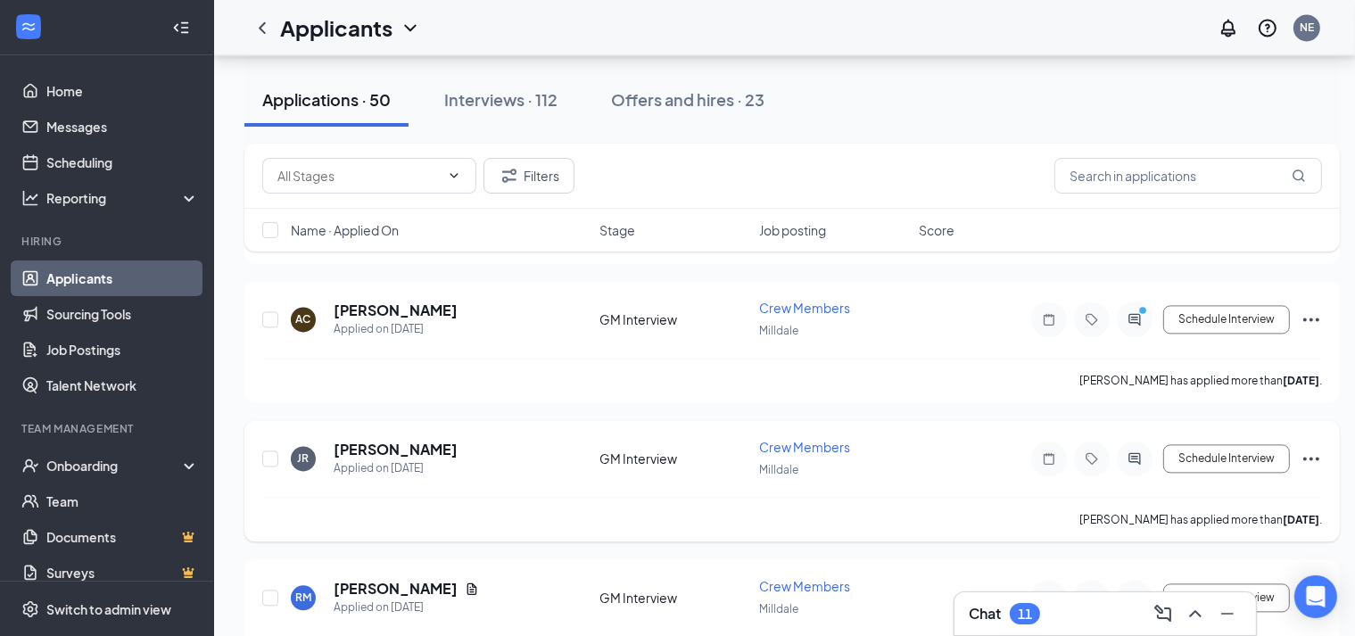
click at [1142, 266] on div "Filters Name · Applied On Stage Job posting Score" at bounding box center [792, 207] width 1096 height 126
click at [1136, 312] on icon "ActiveChat" at bounding box center [1134, 319] width 21 height 14
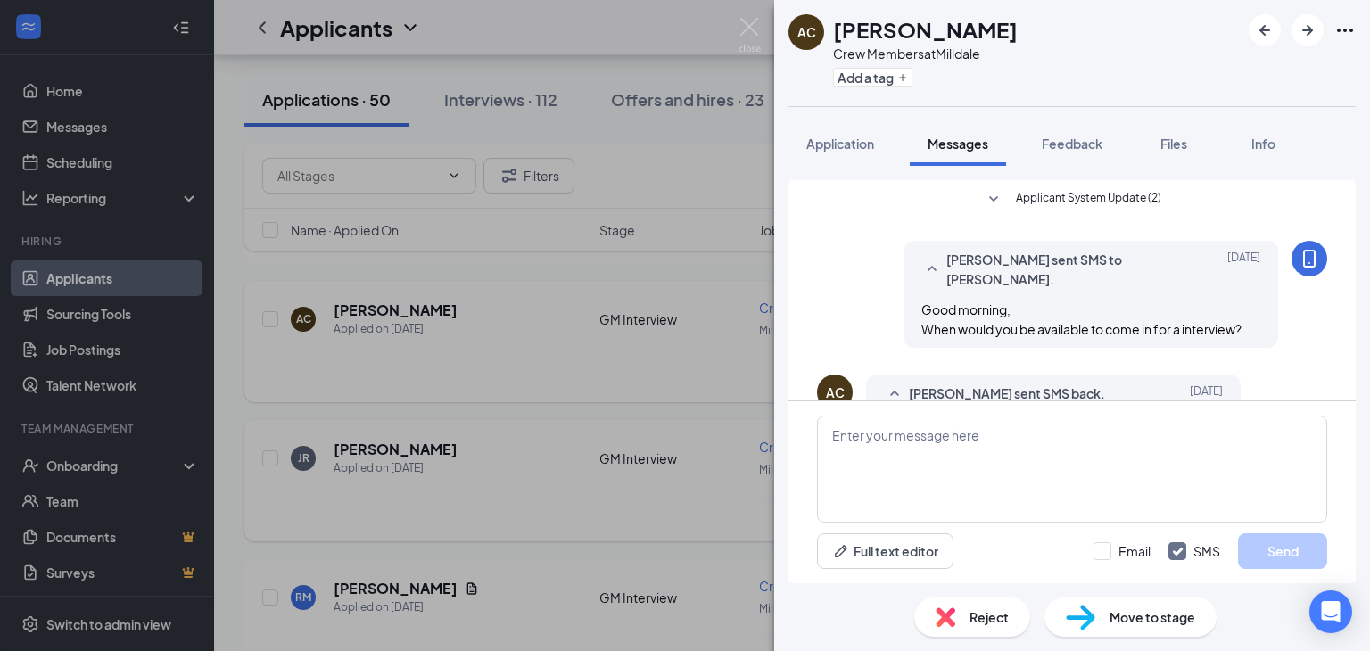
click at [671, 147] on div "AC [PERSON_NAME] Crew Members at Milldale Add a tag Application Messages Feedba…" at bounding box center [685, 325] width 1370 height 651
click at [678, 163] on div "AC [PERSON_NAME] Crew Members at Milldale Add a tag Application Messages Feedba…" at bounding box center [685, 325] width 1370 height 651
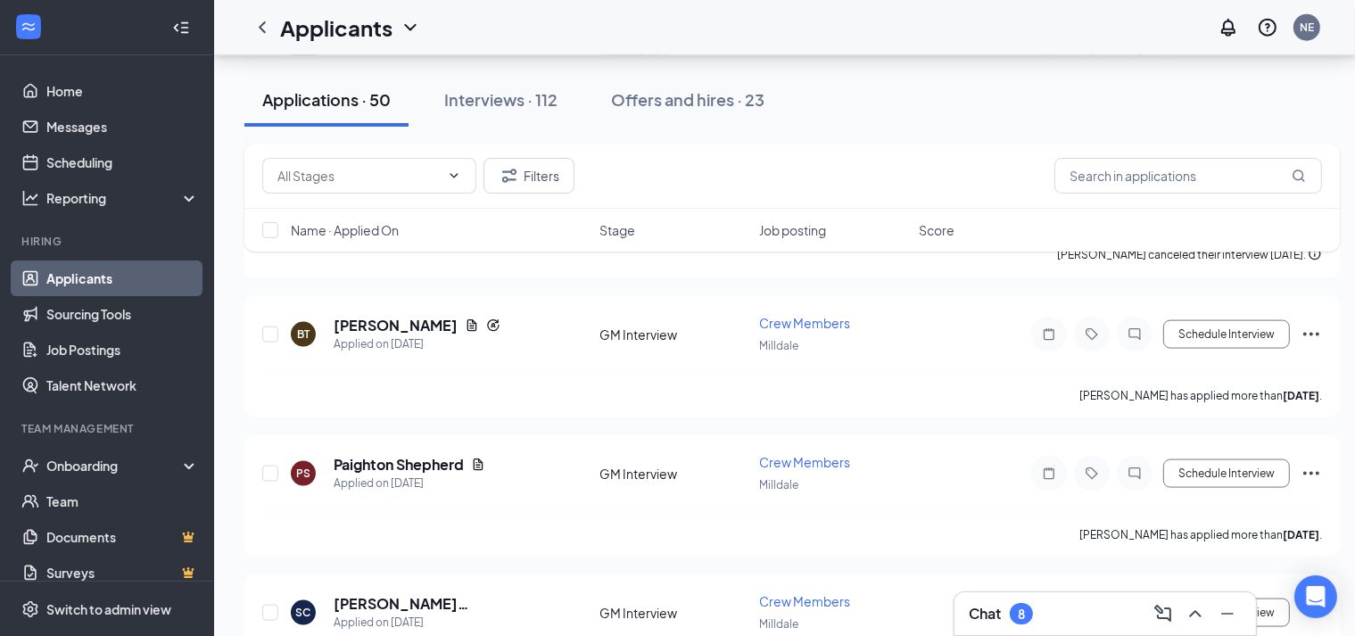
scroll to position [2270, 0]
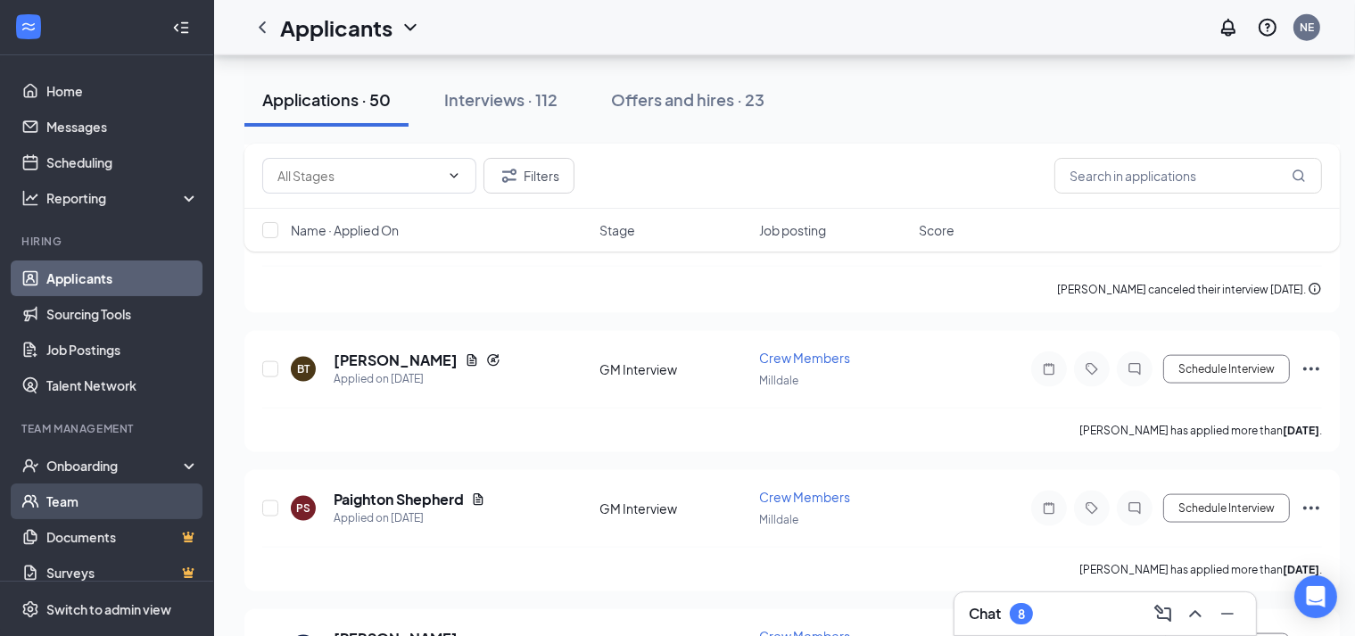
click at [62, 502] on link "Team" at bounding box center [122, 502] width 153 height 36
